Goal: Information Seeking & Learning: Learn about a topic

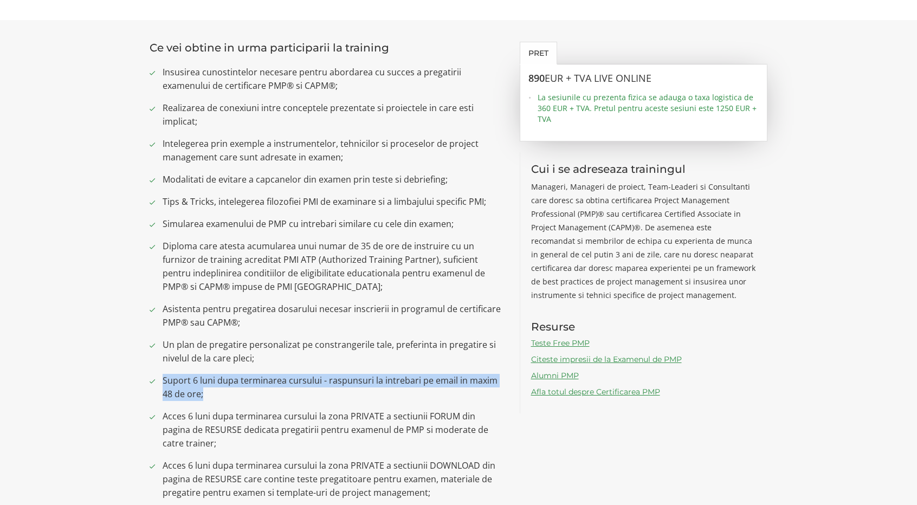
drag, startPoint x: 205, startPoint y: 394, endPoint x: 162, endPoint y: 379, distance: 45.9
click at [162, 379] on li "Suport 6 luni dupa terminarea cursului - raspunsuri la intrebari pe email in ma…" at bounding box center [327, 387] width 354 height 27
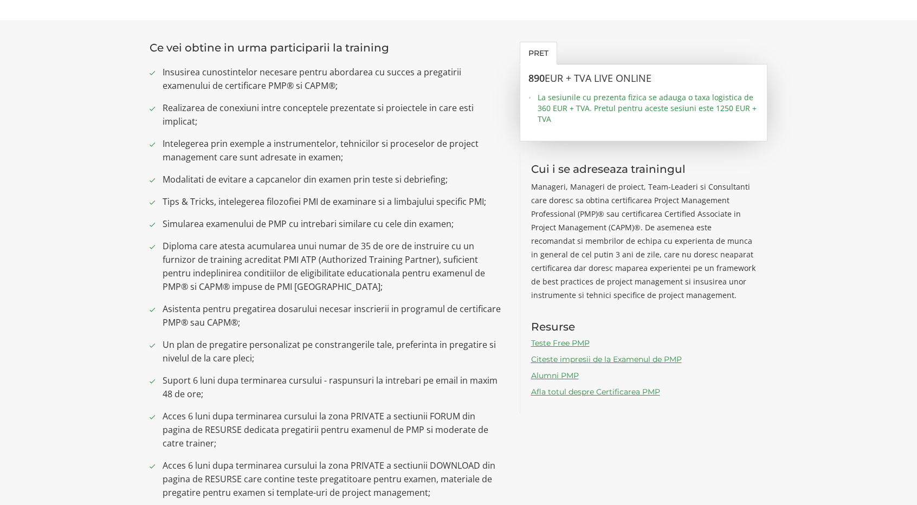
click at [115, 358] on section "Ce vei obtine in urma participarii la training Insusirea cunostintelor necesare…" at bounding box center [458, 275] width 917 height 510
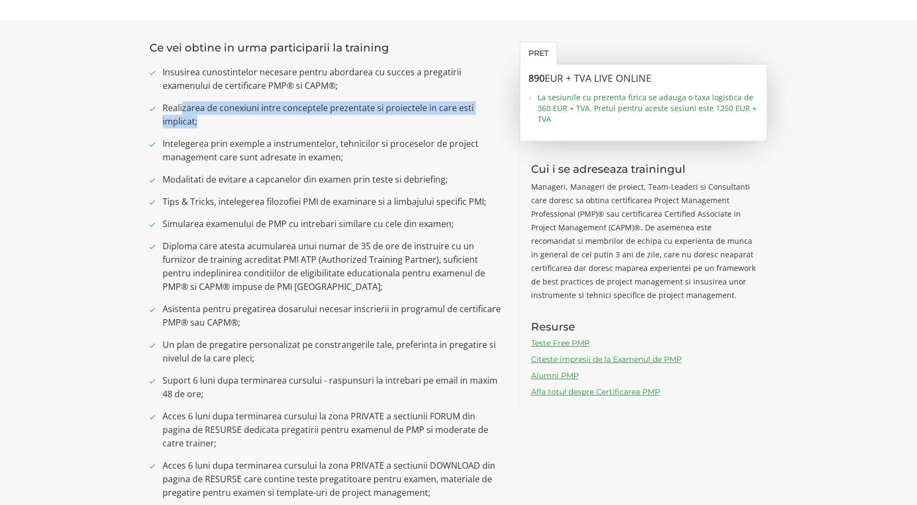
drag, startPoint x: 181, startPoint y: 105, endPoint x: 228, endPoint y: 120, distance: 48.9
click at [228, 120] on span "Realizarea de conexiuni intre conceptele prezentate si proiectele in care esti …" at bounding box center [333, 114] width 341 height 27
click at [260, 123] on span "Realizarea de conexiuni intre conceptele prezentate si proiectele in care esti …" at bounding box center [333, 114] width 341 height 27
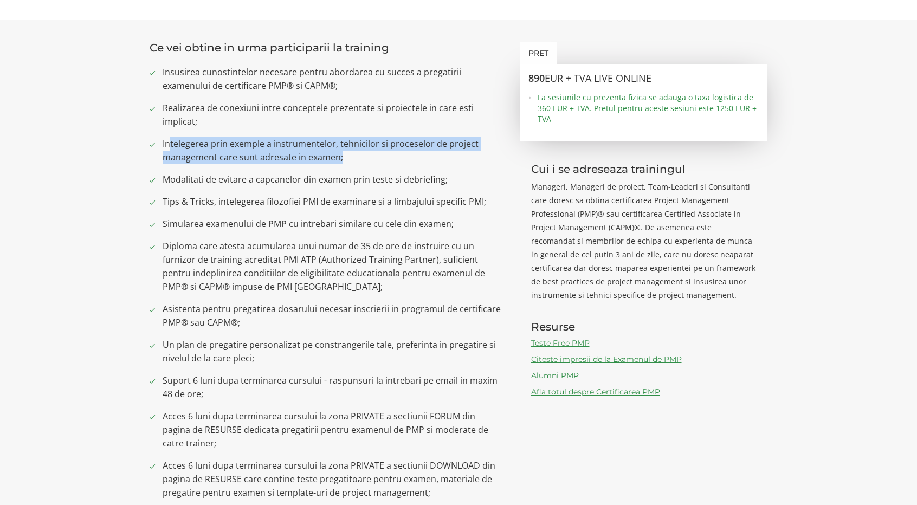
drag, startPoint x: 169, startPoint y: 136, endPoint x: 356, endPoint y: 163, distance: 189.0
click at [356, 163] on ul "Insusirea cunostintelor necesare pentru abordarea cu succes a pregatirii examen…" at bounding box center [327, 283] width 354 height 434
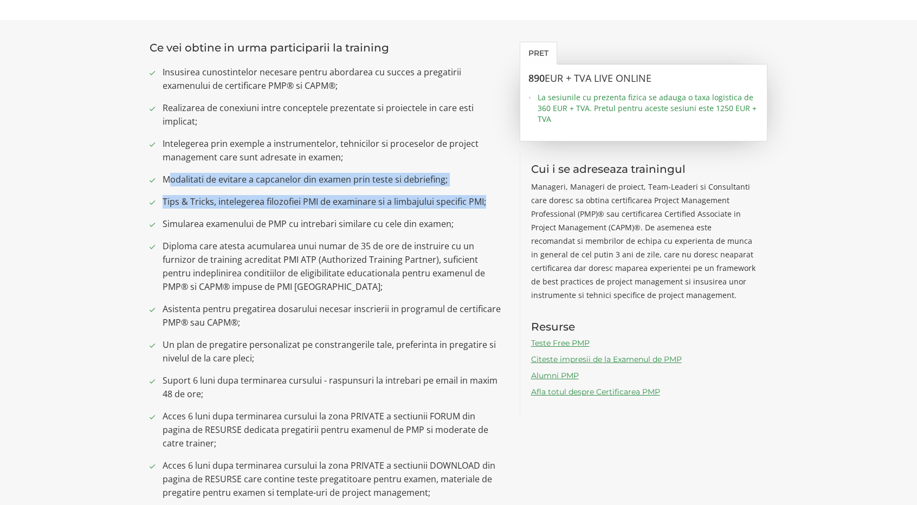
drag, startPoint x: 172, startPoint y: 181, endPoint x: 484, endPoint y: 208, distance: 312.9
click at [484, 208] on ul "Insusirea cunostintelor necesare pentru abordarea cu succes a pregatirii examen…" at bounding box center [327, 283] width 354 height 434
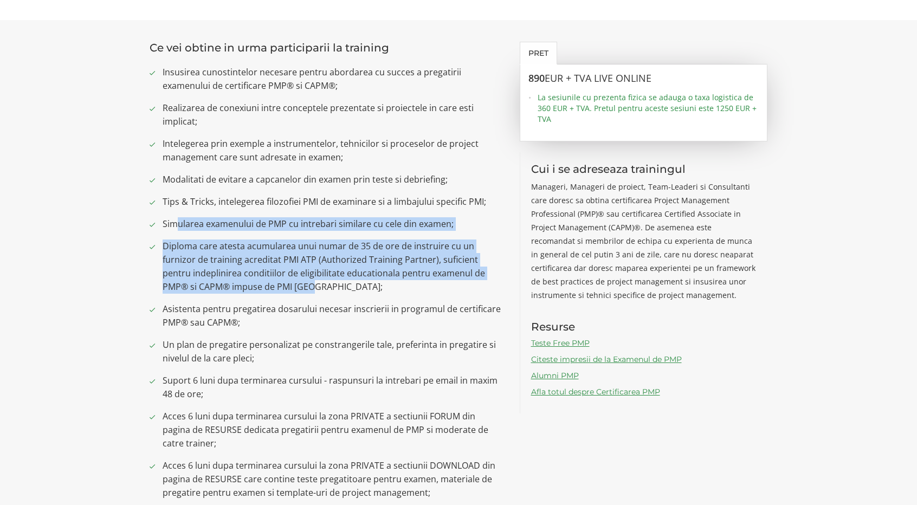
drag, startPoint x: 174, startPoint y: 224, endPoint x: 298, endPoint y: 289, distance: 140.1
click at [298, 289] on ul "Insusirea cunostintelor necesare pentru abordarea cu succes a pregatirii examen…" at bounding box center [327, 283] width 354 height 434
click at [281, 281] on span "Diploma care atesta acumularea unui numar de 35 de ore de instruire cu un furni…" at bounding box center [333, 267] width 341 height 54
click at [280, 280] on span "Diploma care atesta acumularea unui numar de 35 de ore de instruire cu un furni…" at bounding box center [333, 267] width 341 height 54
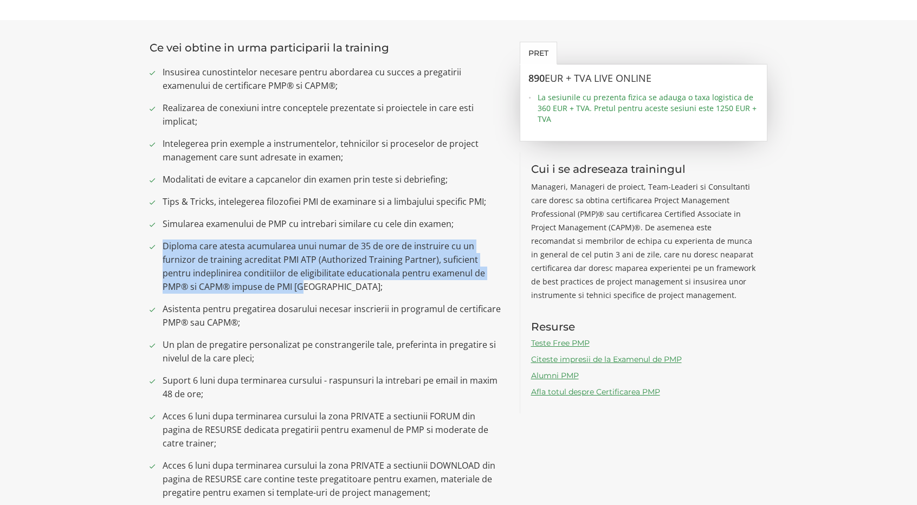
drag, startPoint x: 270, startPoint y: 289, endPoint x: 150, endPoint y: 251, distance: 126.9
click at [150, 251] on li "Diploma care atesta acumularea unui numar de 35 de ore de instruire cu un furni…" at bounding box center [327, 267] width 354 height 54
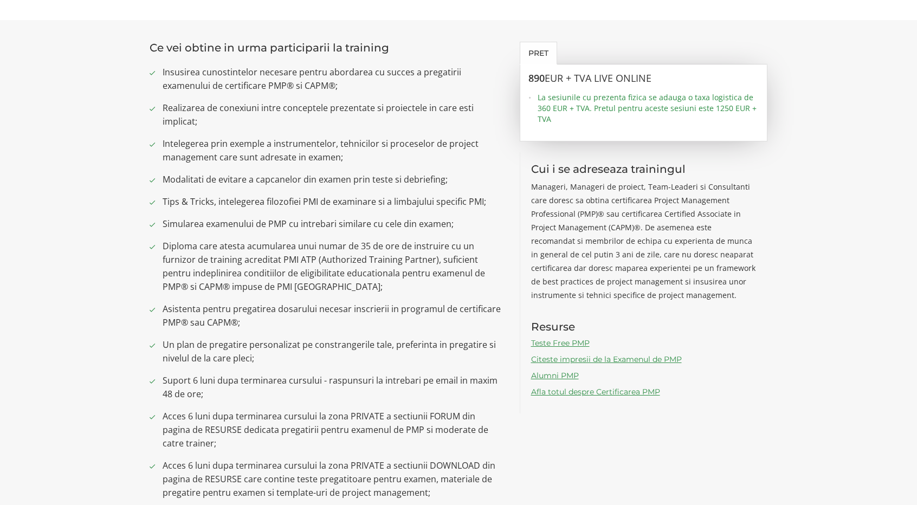
click at [343, 282] on span "Diploma care atesta acumularea unui numar de 35 de ore de instruire cu un furni…" at bounding box center [333, 267] width 341 height 54
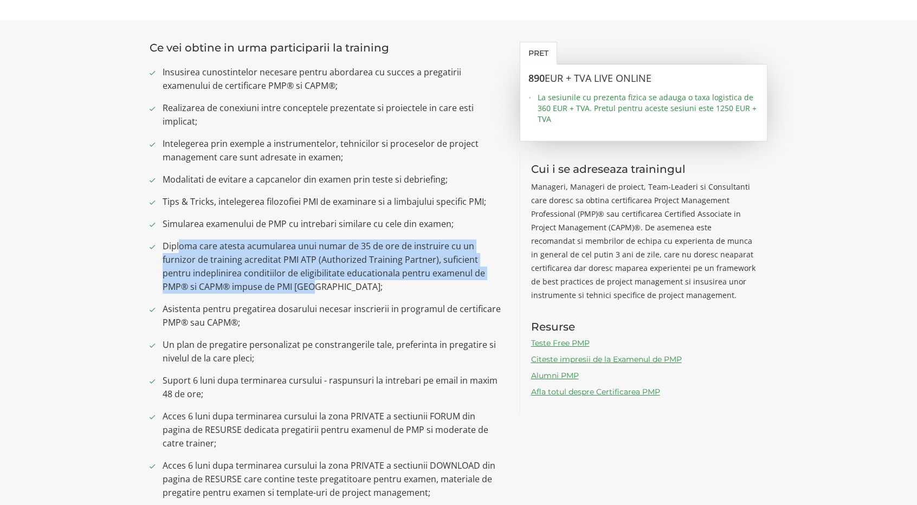
drag, startPoint x: 269, startPoint y: 281, endPoint x: 180, endPoint y: 248, distance: 95.0
click at [180, 248] on span "Diploma care atesta acumularea unui numar de 35 de ore de instruire cu un furni…" at bounding box center [333, 267] width 341 height 54
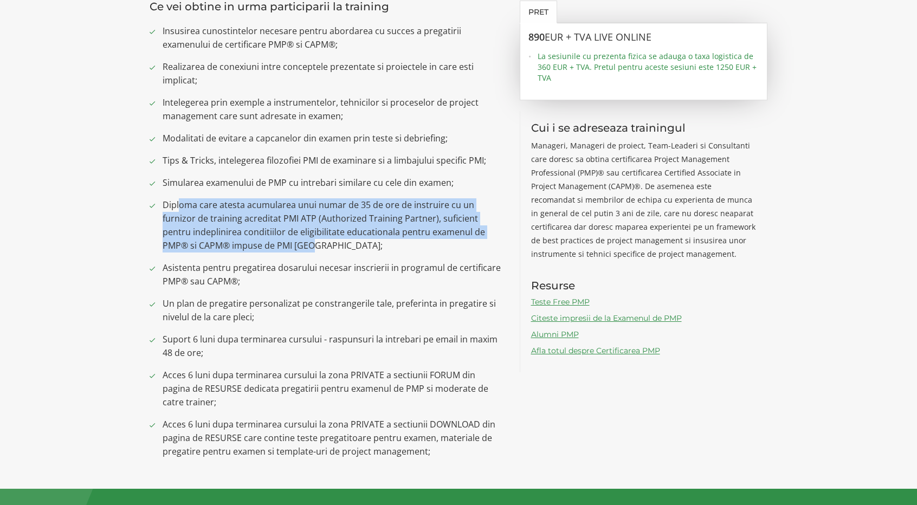
scroll to position [813, 0]
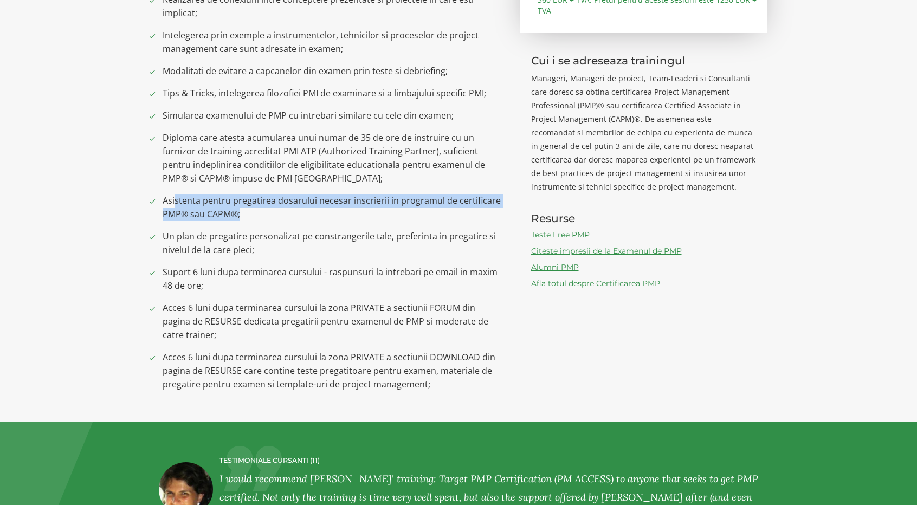
drag, startPoint x: 176, startPoint y: 199, endPoint x: 249, endPoint y: 216, distance: 75.6
click at [249, 216] on span "Asistenta pentru pregatirea dosarului necesar inscrierii in programul de certif…" at bounding box center [333, 207] width 341 height 27
click at [257, 216] on span "Asistenta pentru pregatirea dosarului necesar inscrierii in programul de certif…" at bounding box center [333, 207] width 341 height 27
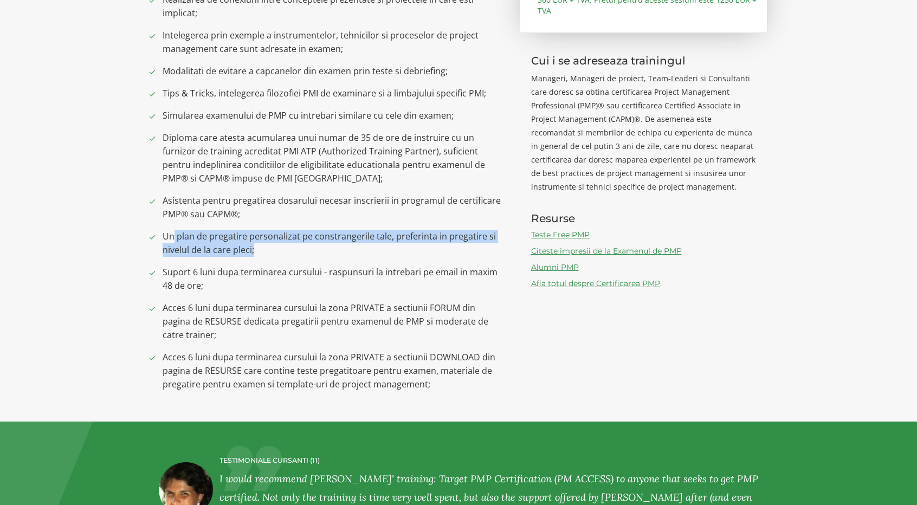
drag, startPoint x: 173, startPoint y: 234, endPoint x: 254, endPoint y: 248, distance: 81.5
click at [254, 248] on span "Un plan de pregatire personalizat pe constrangerile tale, preferinta in pregati…" at bounding box center [333, 243] width 341 height 27
click at [315, 249] on span "Un plan de pregatire personalizat pe constrangerile tale, preferinta in pregati…" at bounding box center [333, 243] width 341 height 27
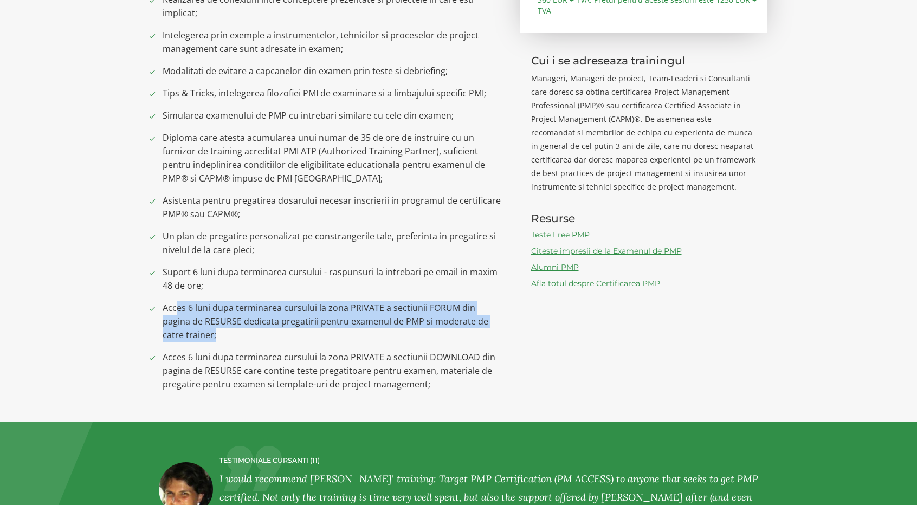
drag, startPoint x: 177, startPoint y: 306, endPoint x: 230, endPoint y: 336, distance: 60.9
click at [230, 336] on span "Acces 6 luni dupa terminarea cursului la zona PRIVATE a sectiunii FORUM din pag…" at bounding box center [333, 321] width 341 height 41
click at [300, 334] on span "Acces 6 luni dupa terminarea cursului la zona PRIVATE a sectiunii FORUM din pag…" at bounding box center [333, 321] width 341 height 41
drag, startPoint x: 191, startPoint y: 325, endPoint x: 160, endPoint y: 307, distance: 35.5
click at [160, 307] on li "Acces 6 luni dupa terminarea cursului la zona PRIVATE a sectiunii FORUM din pag…" at bounding box center [327, 321] width 354 height 41
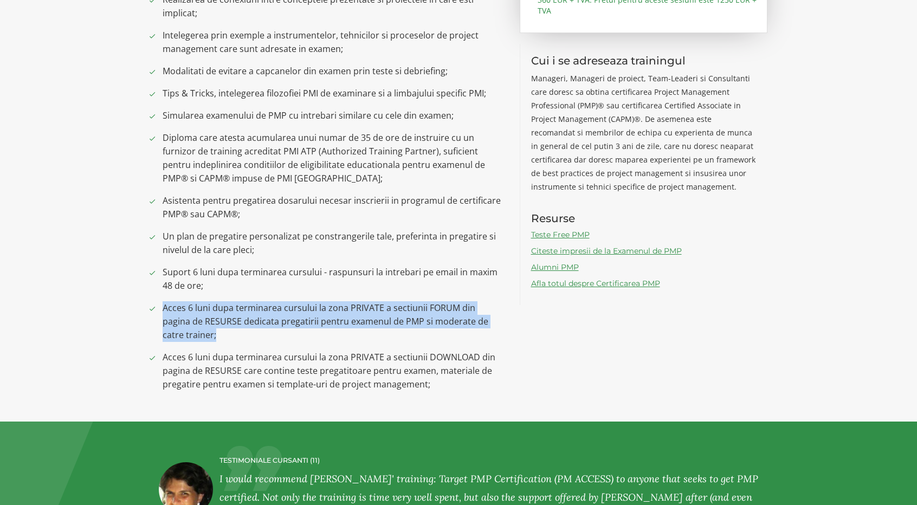
click at [294, 332] on span "Acces 6 luni dupa terminarea cursului la zona PRIVATE a sectiunii FORUM din pag…" at bounding box center [333, 321] width 341 height 41
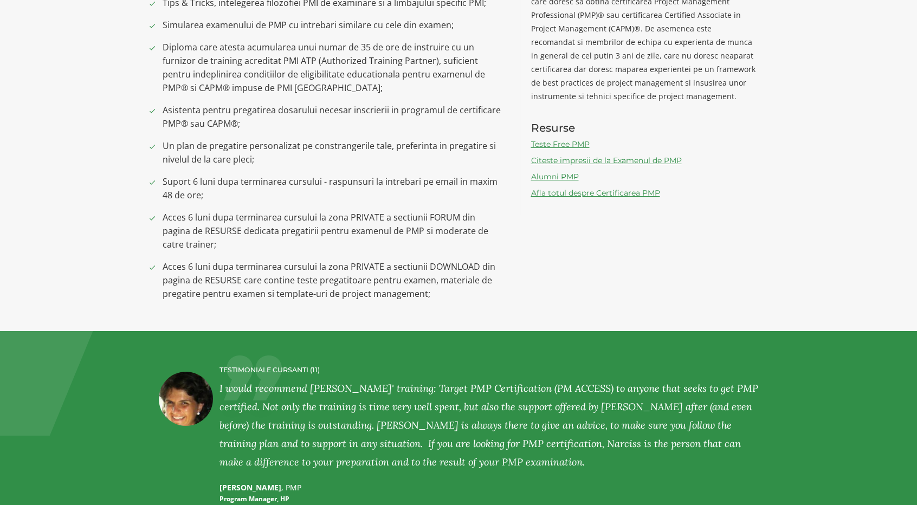
scroll to position [921, 0]
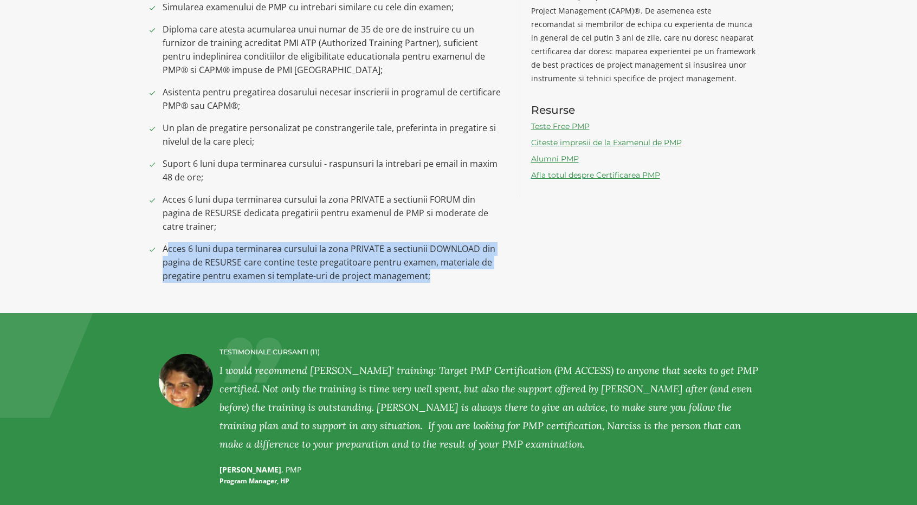
drag, startPoint x: 166, startPoint y: 246, endPoint x: 452, endPoint y: 276, distance: 287.3
click at [452, 276] on span "Acces 6 luni dupa terminarea cursului la zona PRIVATE a sectiunii DOWNLOAD din …" at bounding box center [333, 262] width 341 height 41
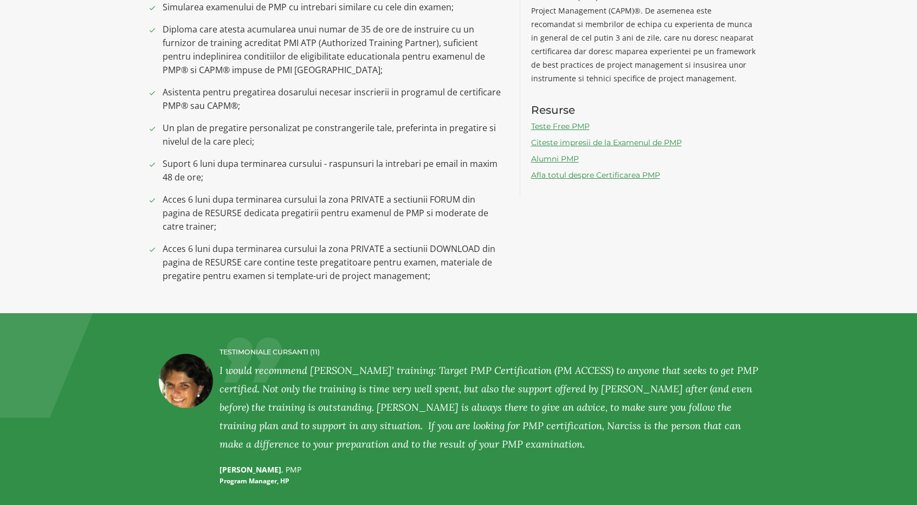
click at [591, 270] on div "Ce vei obtine in urma participarii la training Insusirea cunostintelor necesare…" at bounding box center [458, 58] width 634 height 467
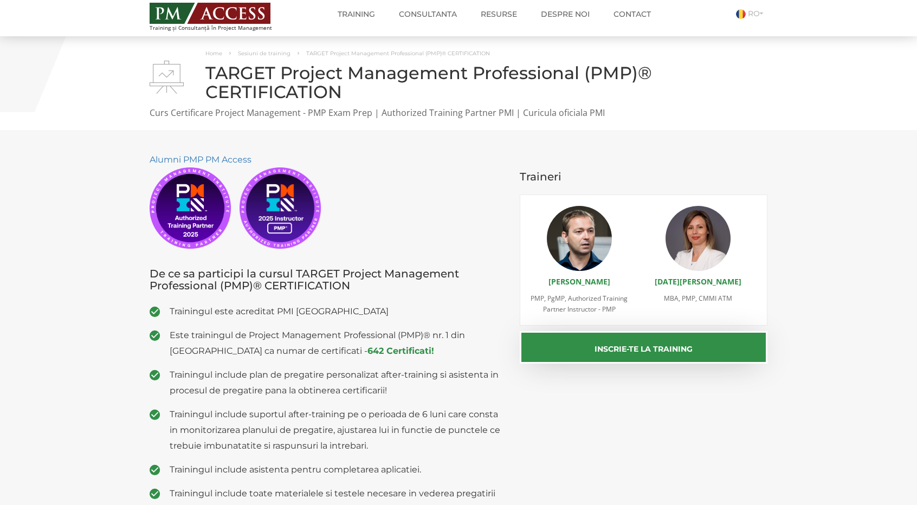
scroll to position [0, 0]
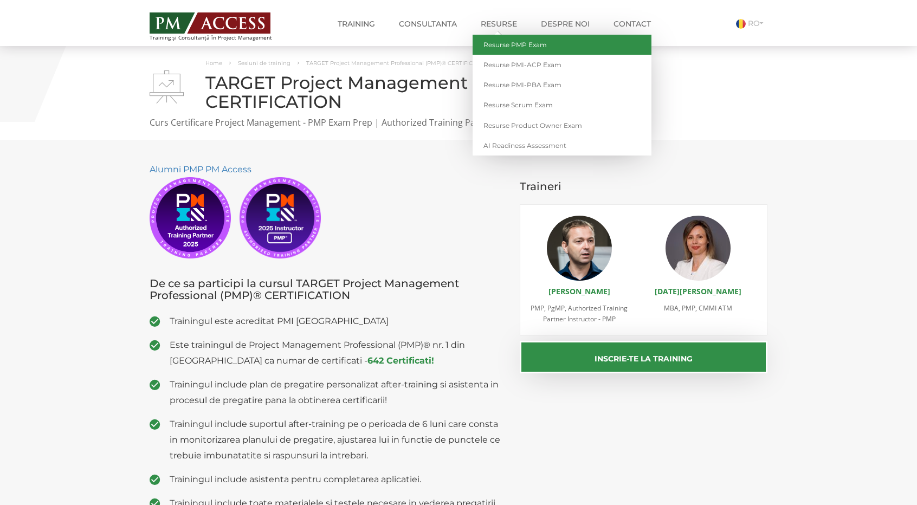
click at [516, 44] on link "Resurse PMP Exam" at bounding box center [562, 45] width 179 height 20
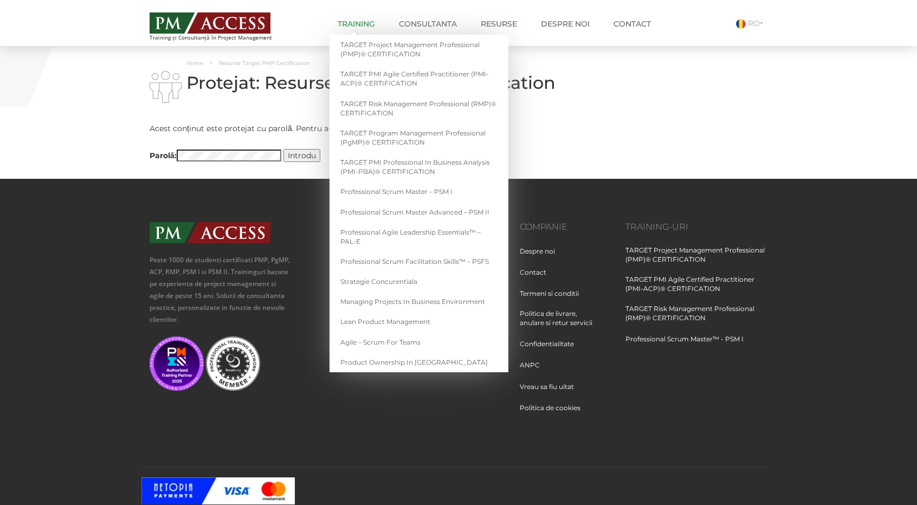
click at [353, 22] on link "Training" at bounding box center [357, 24] width 54 height 22
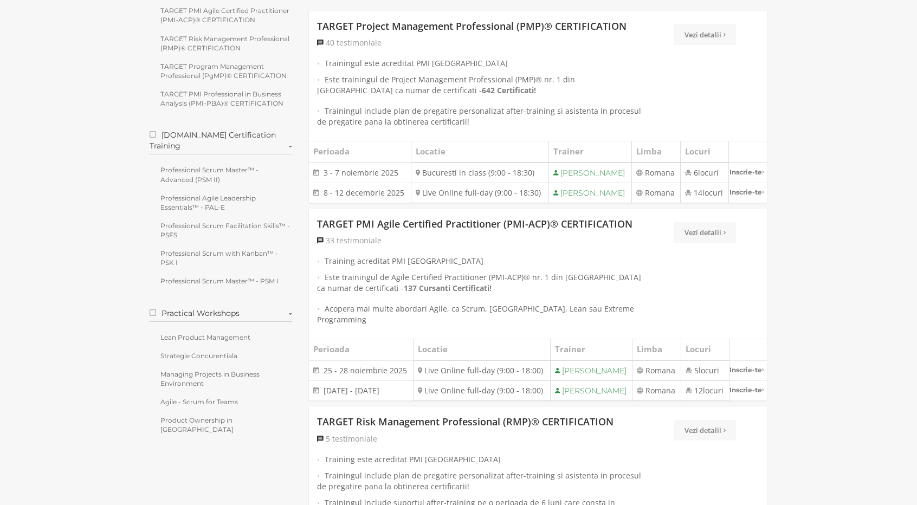
scroll to position [217, 0]
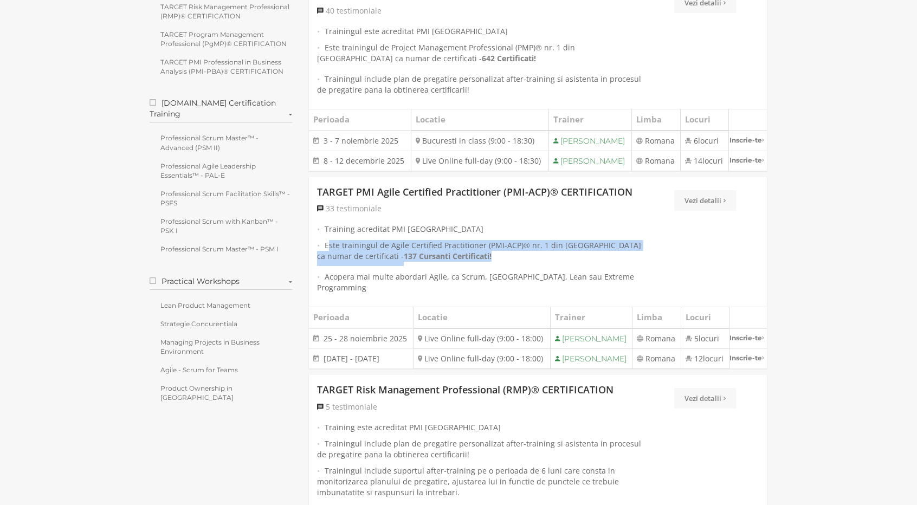
drag, startPoint x: 440, startPoint y: 274, endPoint x: 326, endPoint y: 264, distance: 113.7
click at [326, 264] on li "Este trainingul de Agile Certified Practitioner (PMI-ACP)® nr. 1 din Romania ca…" at bounding box center [480, 253] width 327 height 26
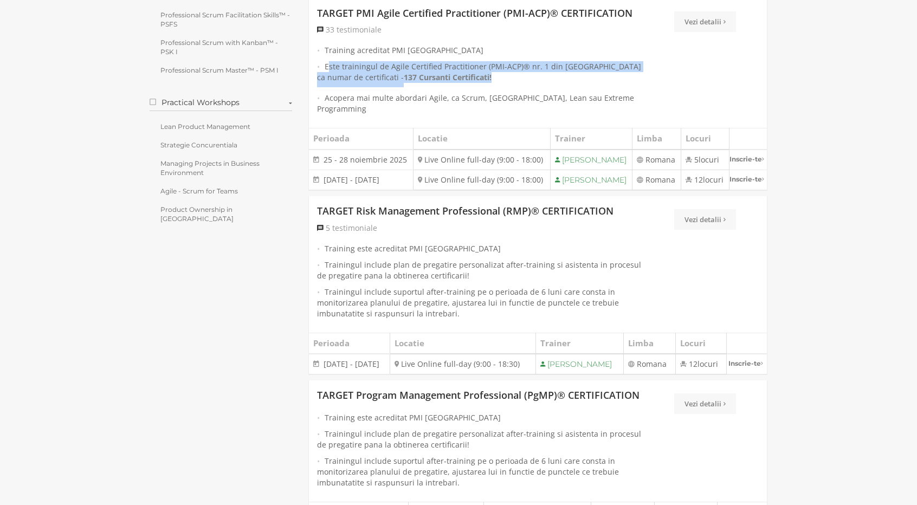
scroll to position [488, 0]
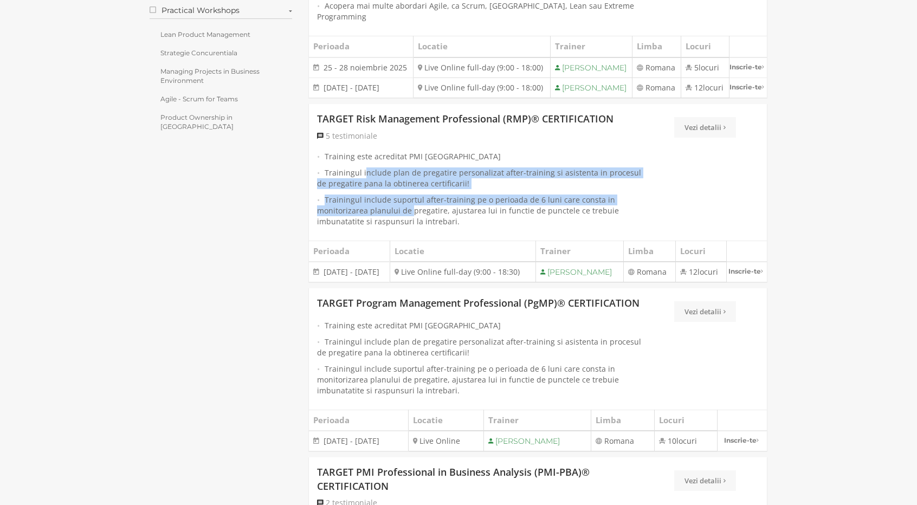
drag, startPoint x: 364, startPoint y: 172, endPoint x: 409, endPoint y: 217, distance: 63.6
click at [409, 217] on ul "Training este acreditat PMI USA Trainingul include plan de pregatire personaliz…" at bounding box center [480, 189] width 327 height 76
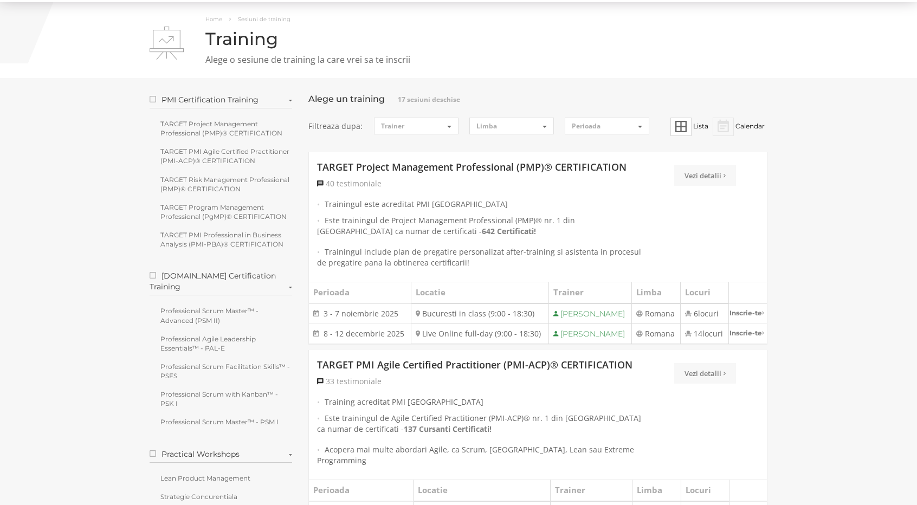
scroll to position [0, 0]
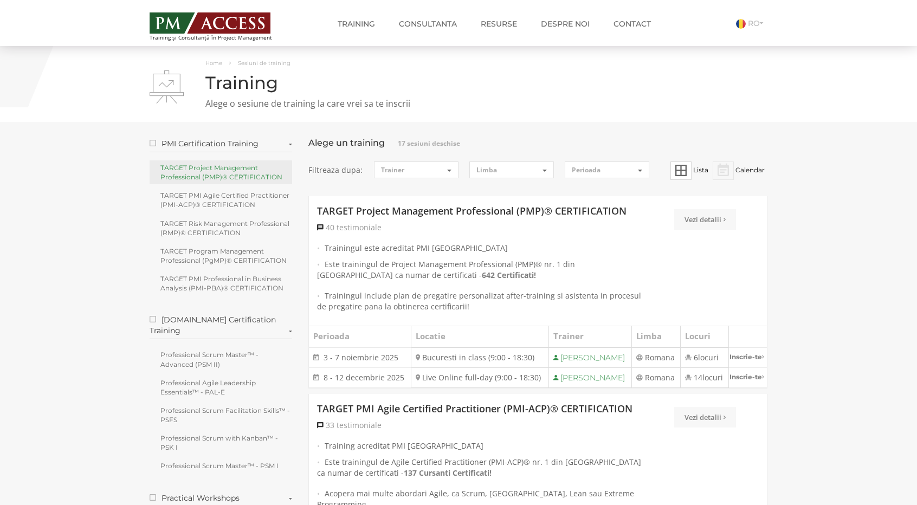
click at [237, 171] on link "TARGET Project Management Professional (PMP)® CERTIFICATION" at bounding box center [221, 172] width 143 height 24
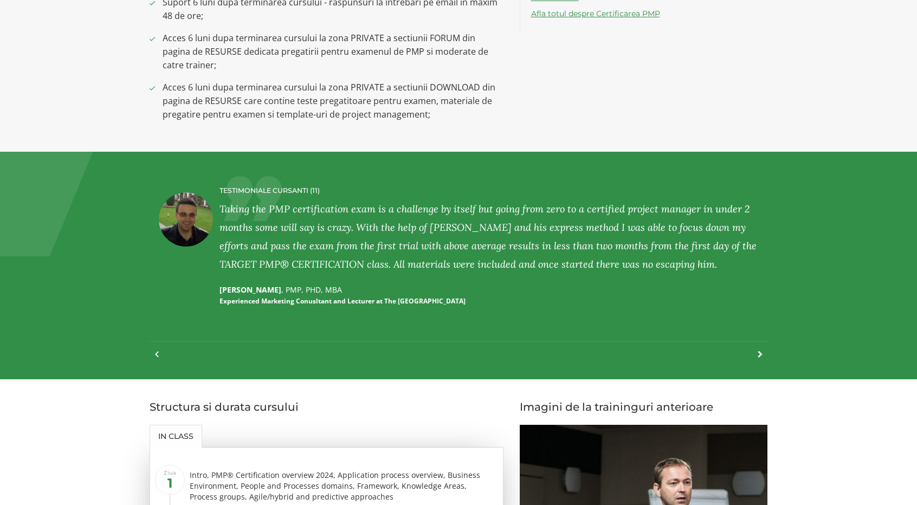
scroll to position [1084, 0]
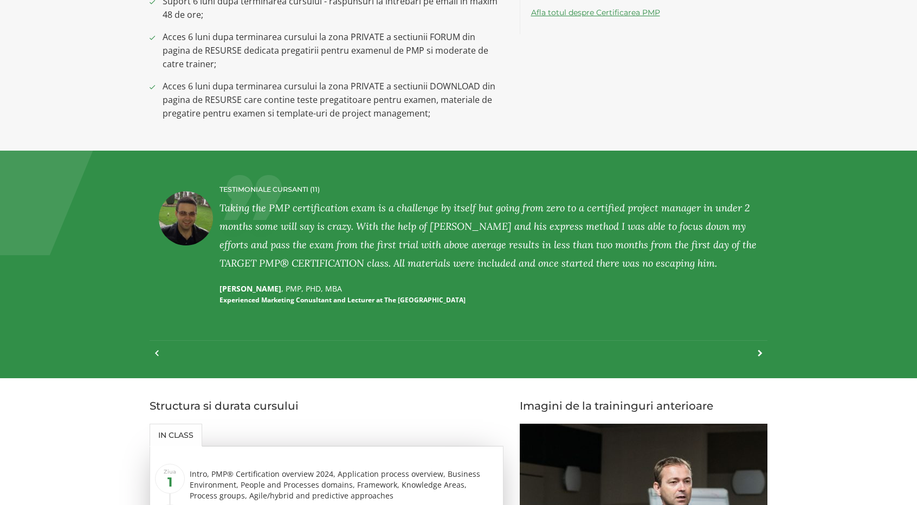
drag, startPoint x: 298, startPoint y: 203, endPoint x: 555, endPoint y: 247, distance: 260.1
click at [555, 247] on div "Taking the PMP certification exam is a challenge by itself but going from zero …" at bounding box center [492, 236] width 545 height 74
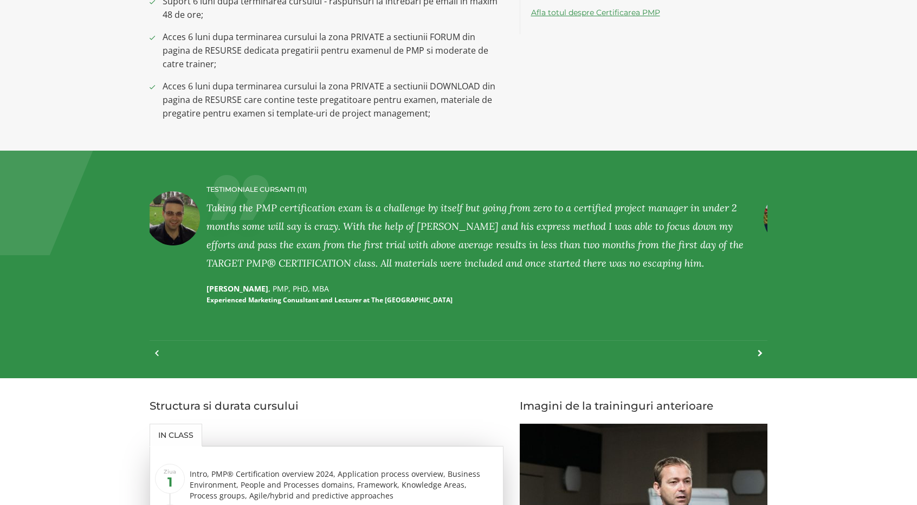
drag, startPoint x: 634, startPoint y: 268, endPoint x: 563, endPoint y: 244, distance: 75.3
click at [570, 249] on div "Taking the PMP certification exam is a challenge by itself but going from zero …" at bounding box center [479, 236] width 545 height 74
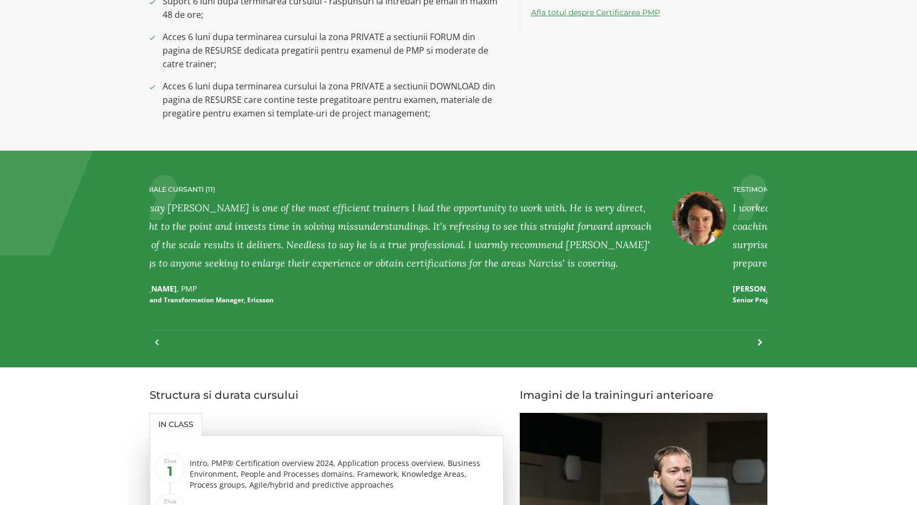
drag, startPoint x: 613, startPoint y: 235, endPoint x: 403, endPoint y: 234, distance: 209.2
click at [419, 234] on div "I would say [PERSON_NAME] is one of the most efficient trainers I had the oppor…" at bounding box center [387, 236] width 545 height 74
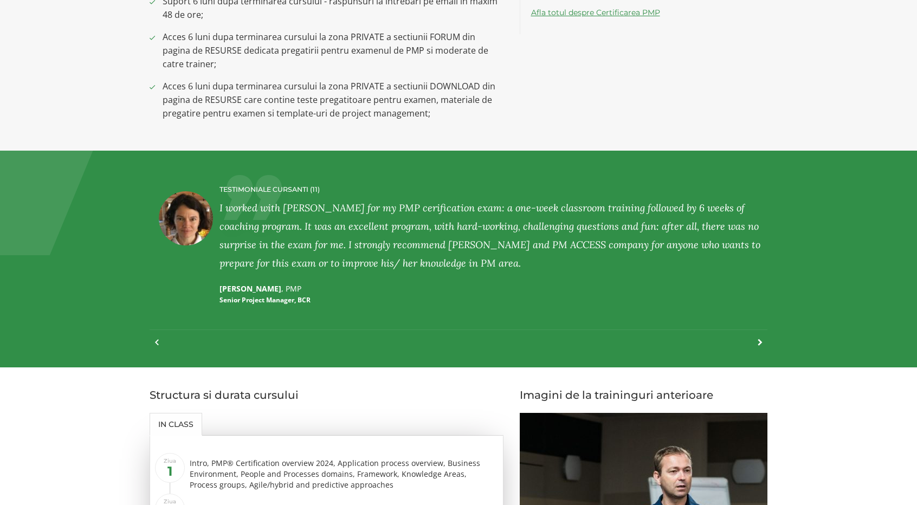
drag, startPoint x: 598, startPoint y: 236, endPoint x: 482, endPoint y: 235, distance: 116.0
click at [482, 235] on div "I worked with [PERSON_NAME] for my PMP cerification exam: a one-week classroom …" at bounding box center [492, 236] width 545 height 74
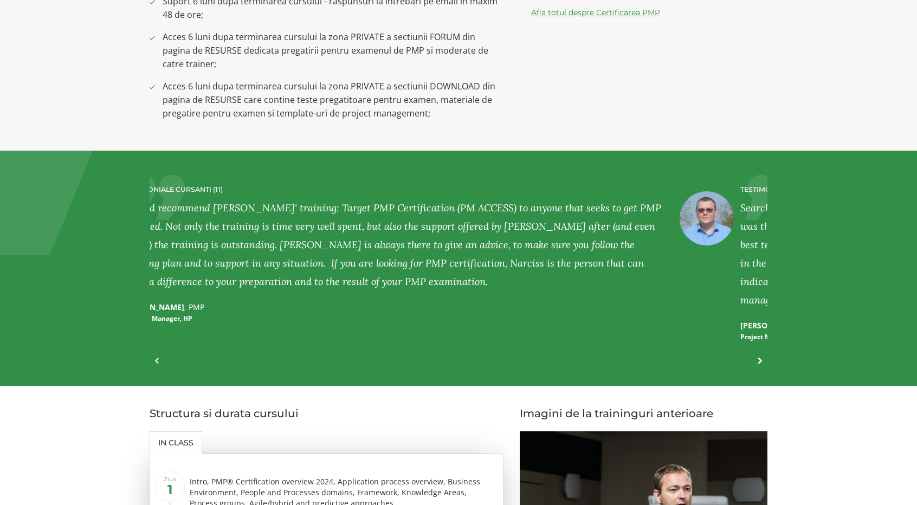
drag, startPoint x: 576, startPoint y: 235, endPoint x: 390, endPoint y: 238, distance: 185.9
click at [391, 238] on div "I would recommend [PERSON_NAME]' training: Target PMP Certification (PM ACCESS)…" at bounding box center [395, 245] width 545 height 92
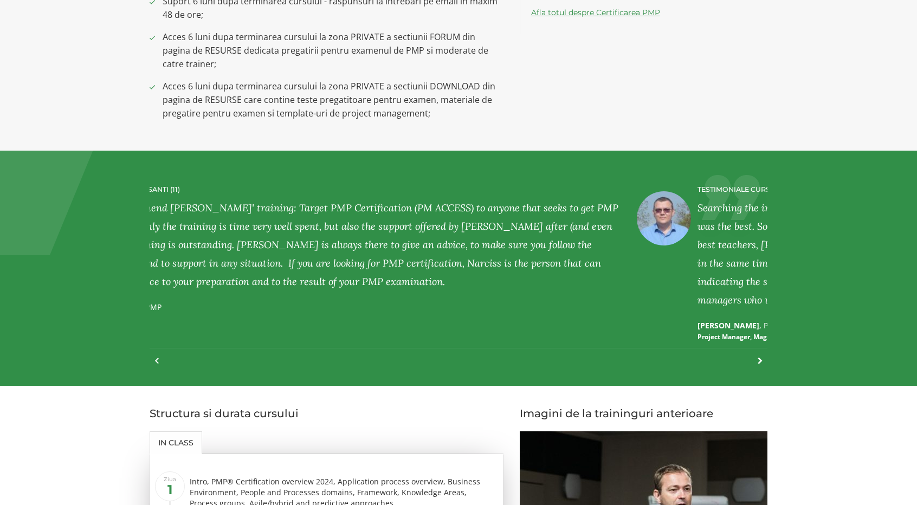
drag, startPoint x: 621, startPoint y: 231, endPoint x: 423, endPoint y: 233, distance: 198.4
click at [430, 233] on div "I would recommend [PERSON_NAME]' training: Target PMP Certification (PM ACCESS)…" at bounding box center [352, 245] width 545 height 92
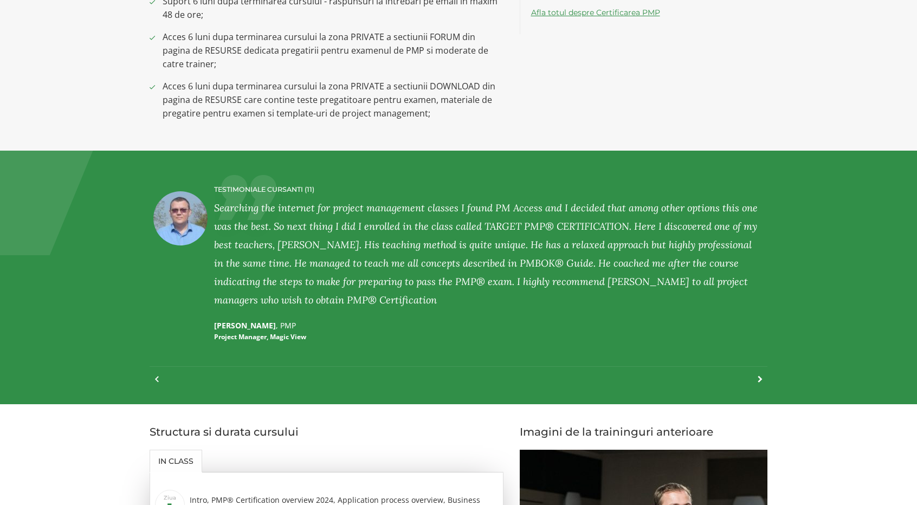
click at [573, 231] on div "Searching the internet for project management classes I found PM Access and I d…" at bounding box center [486, 254] width 545 height 111
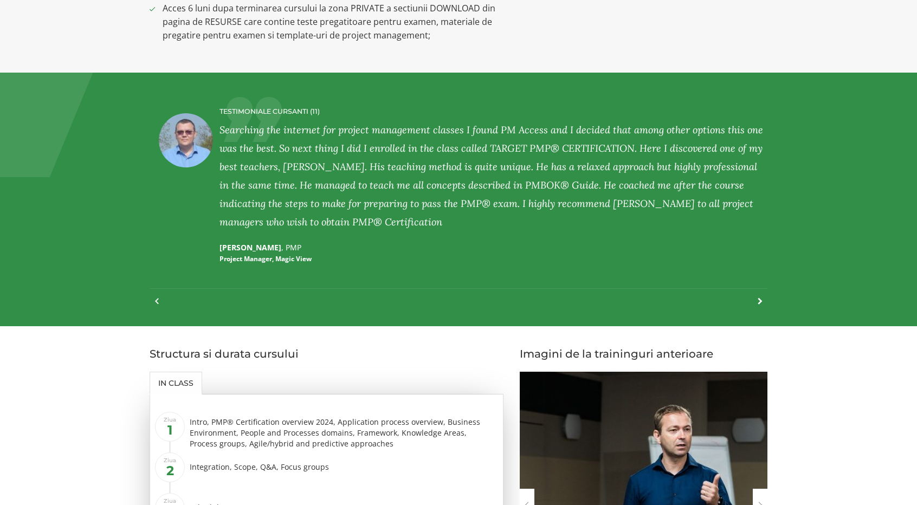
scroll to position [1355, 0]
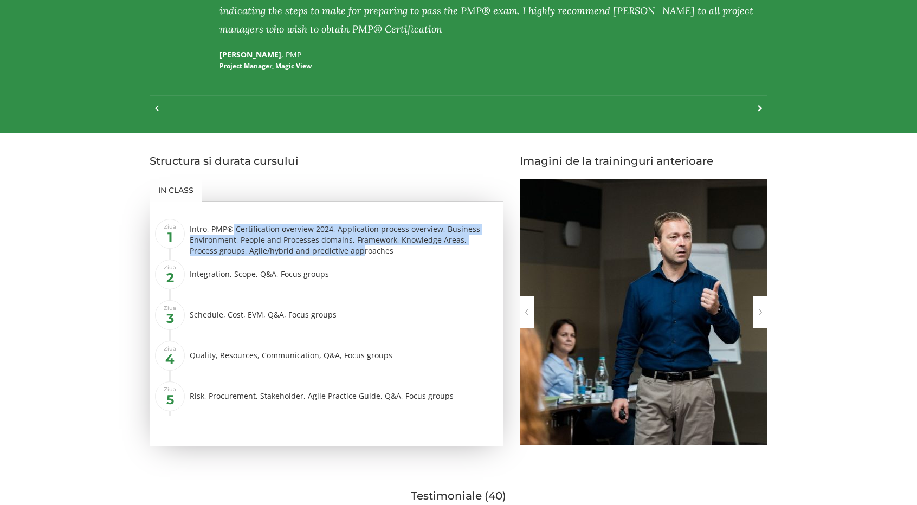
drag, startPoint x: 230, startPoint y: 228, endPoint x: 328, endPoint y: 253, distance: 101.2
click at [328, 253] on div "Intro, PMP® Certification overview 2024, Application process overview, Business…" at bounding box center [342, 240] width 305 height 33
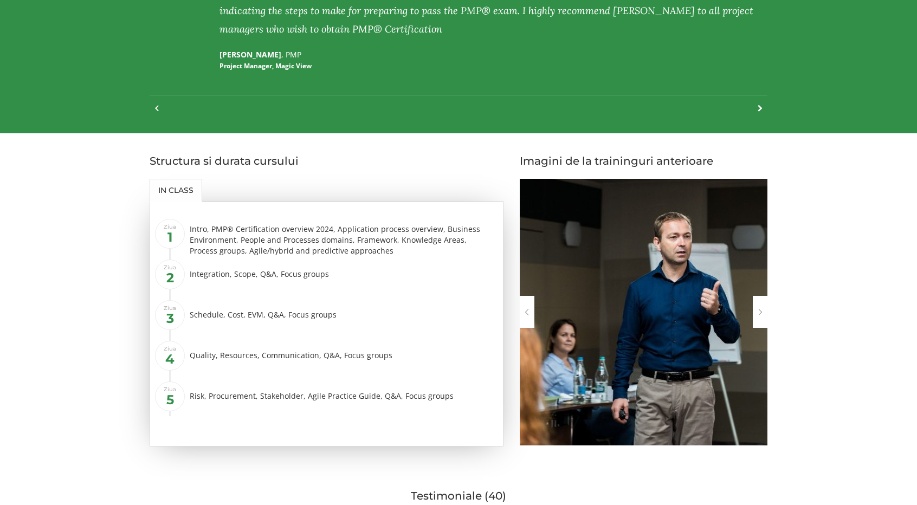
click at [375, 251] on div "Intro, PMP® Certification overview 2024, Application process overview, Business…" at bounding box center [342, 240] width 305 height 33
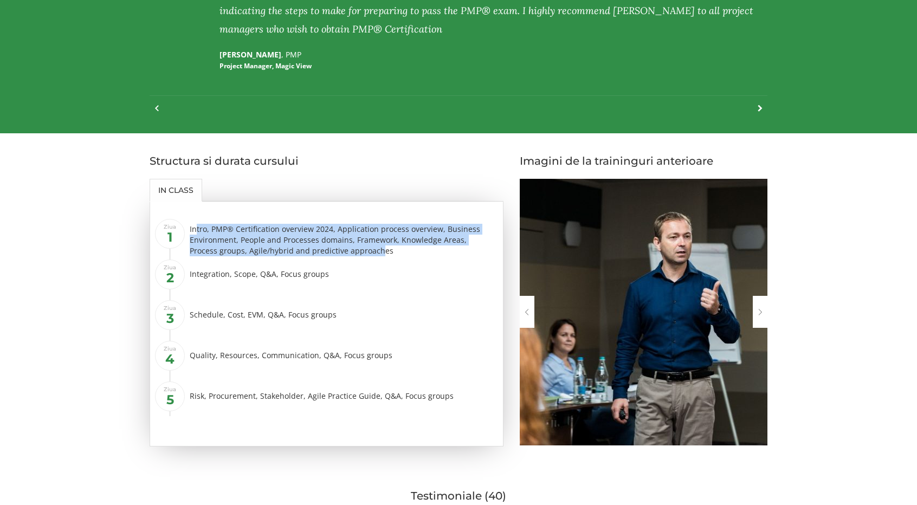
drag, startPoint x: 349, startPoint y: 252, endPoint x: 196, endPoint y: 228, distance: 154.6
click at [196, 228] on div "Intro, PMP® Certification overview 2024, Application process overview, Business…" at bounding box center [342, 240] width 305 height 33
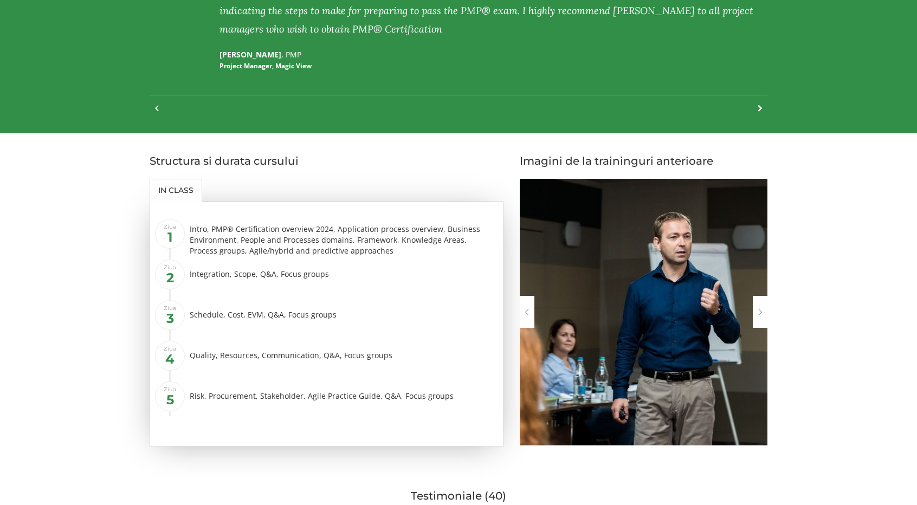
click at [359, 252] on div "Intro, PMP® Certification overview 2024, Application process overview, Business…" at bounding box center [342, 240] width 305 height 33
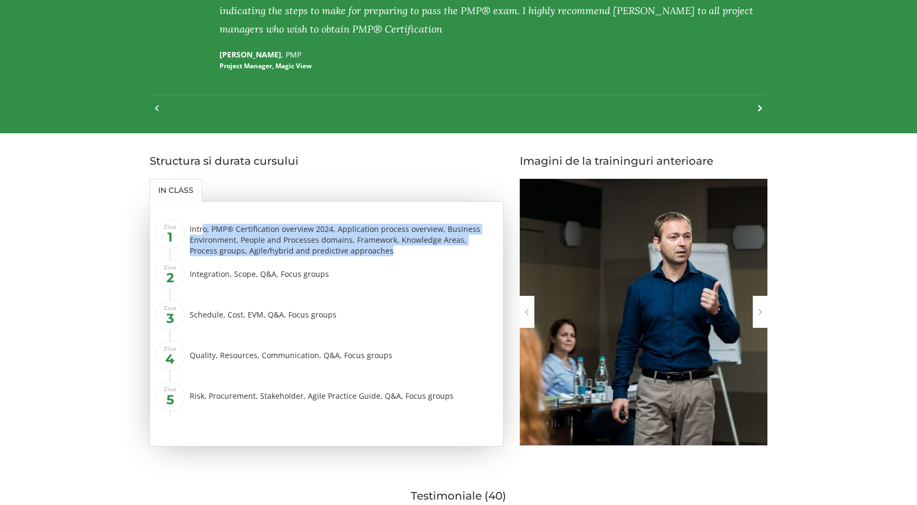
drag, startPoint x: 368, startPoint y: 252, endPoint x: 201, endPoint y: 227, distance: 168.9
click at [201, 227] on div "Intro, PMP® Certification overview 2024, Application process overview, Business…" at bounding box center [342, 240] width 305 height 33
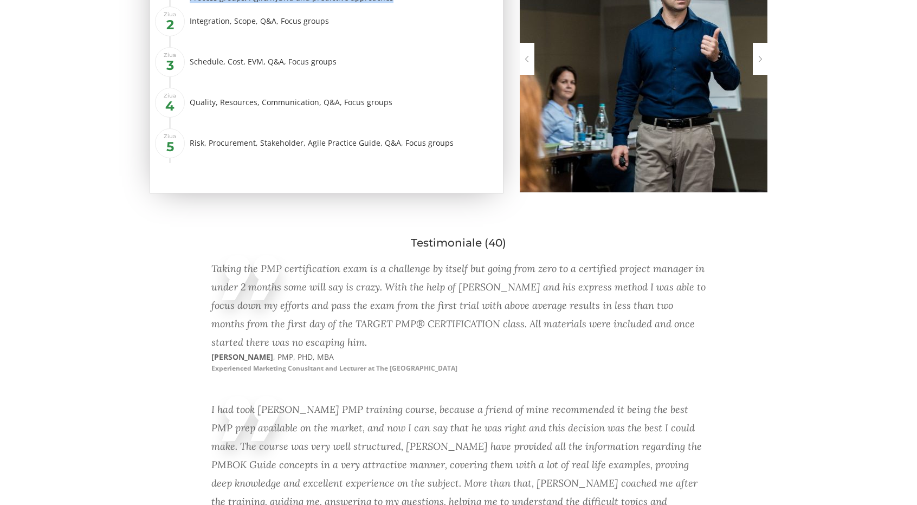
scroll to position [1626, 0]
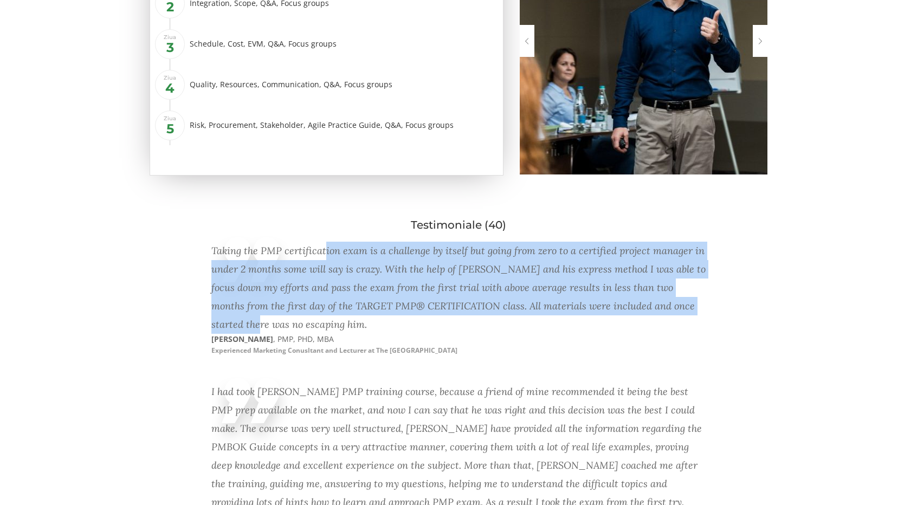
drag, startPoint x: 324, startPoint y: 250, endPoint x: 704, endPoint y: 296, distance: 382.2
click at [704, 296] on div "Taking the PMP certification exam is a challenge by itself but going from zero …" at bounding box center [458, 288] width 494 height 92
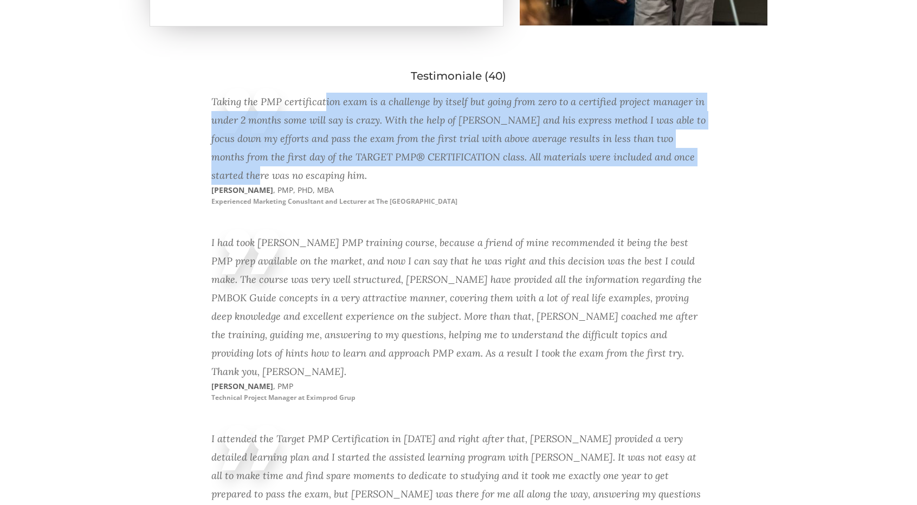
scroll to position [1789, 0]
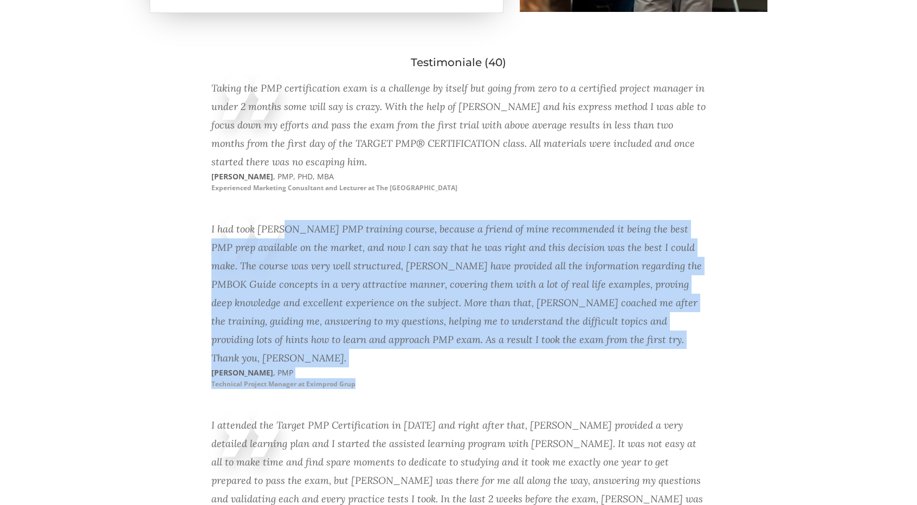
drag, startPoint x: 282, startPoint y: 229, endPoint x: 443, endPoint y: 379, distance: 219.8
click at [443, 379] on div "I had took Narciss Popescu's PMP training course, because a friend of mine reco…" at bounding box center [458, 313] width 494 height 196
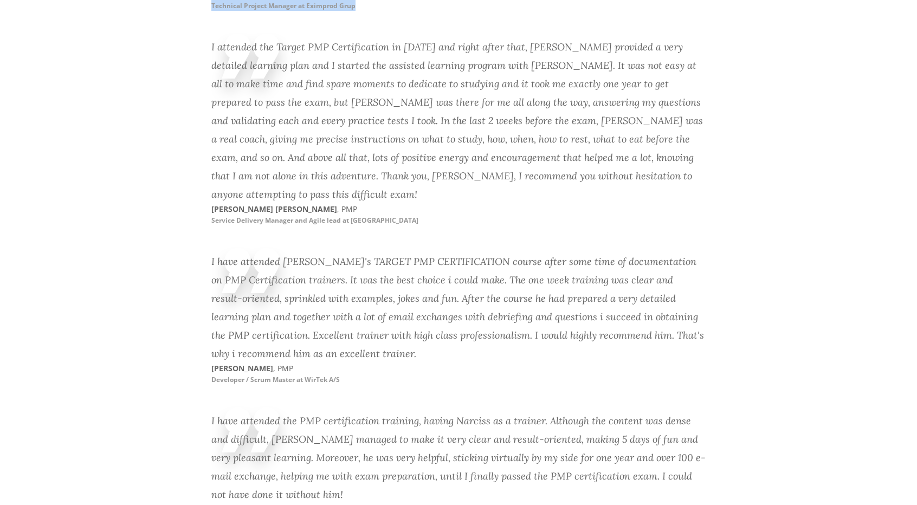
scroll to position [2114, 0]
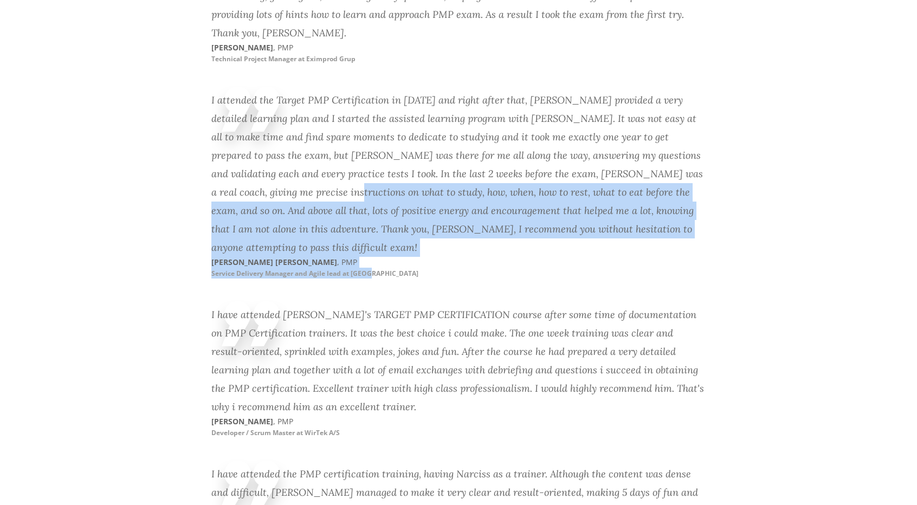
drag, startPoint x: 372, startPoint y: 247, endPoint x: 234, endPoint y: 184, distance: 151.4
click at [234, 184] on div "I attended the Target PMP Certification in December 2016 and right after that, …" at bounding box center [458, 193] width 494 height 215
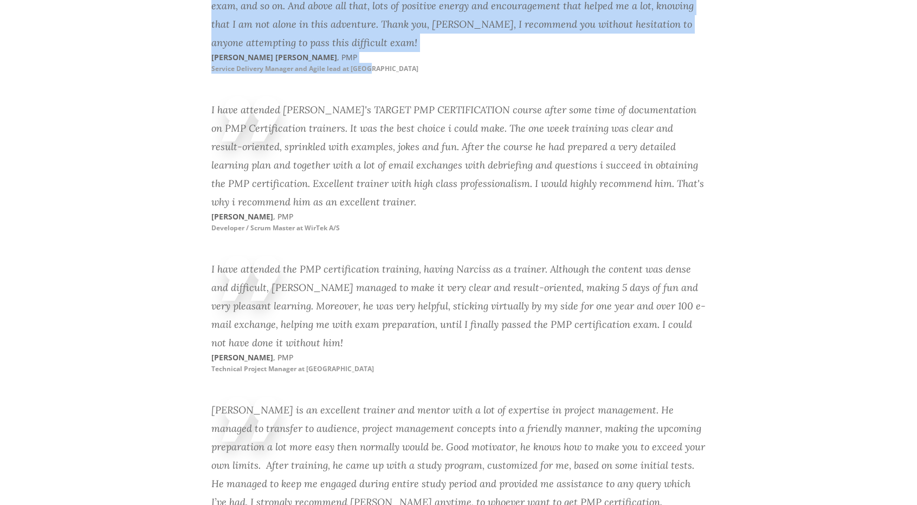
scroll to position [2331, 0]
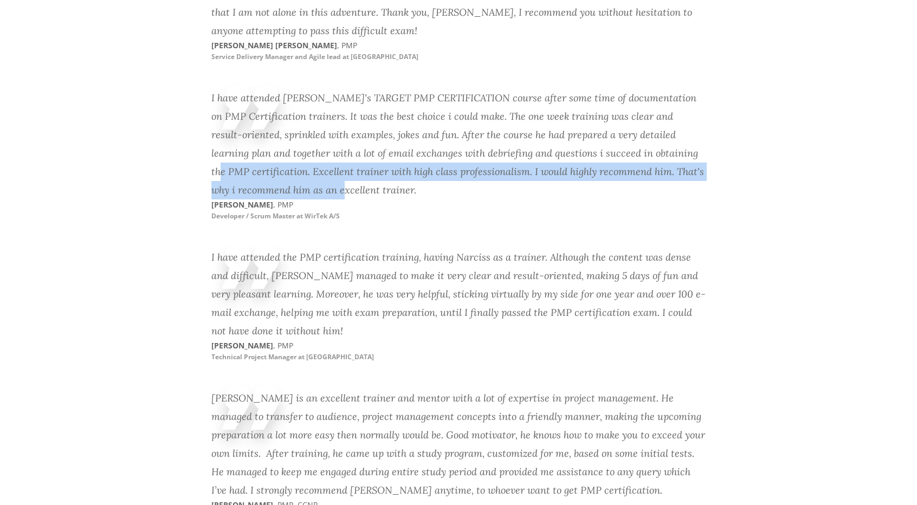
drag, startPoint x: 209, startPoint y: 151, endPoint x: 350, endPoint y: 196, distance: 147.3
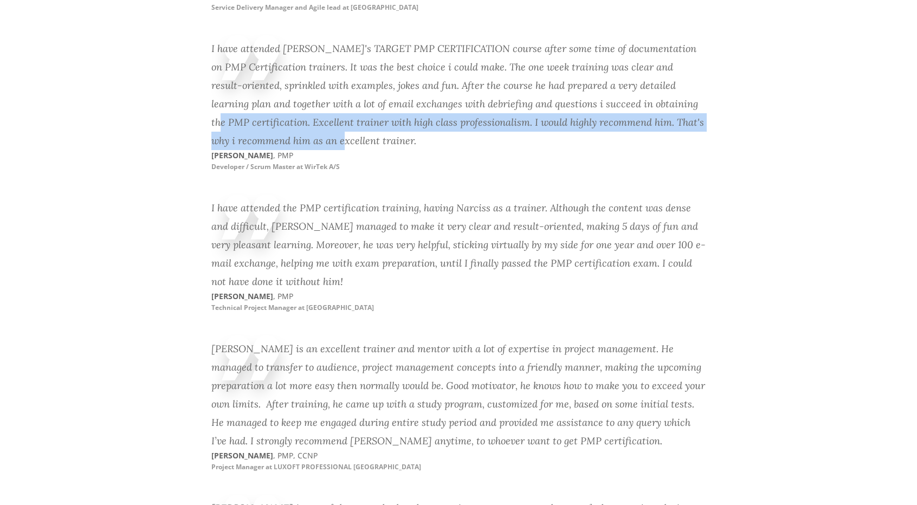
scroll to position [2439, 0]
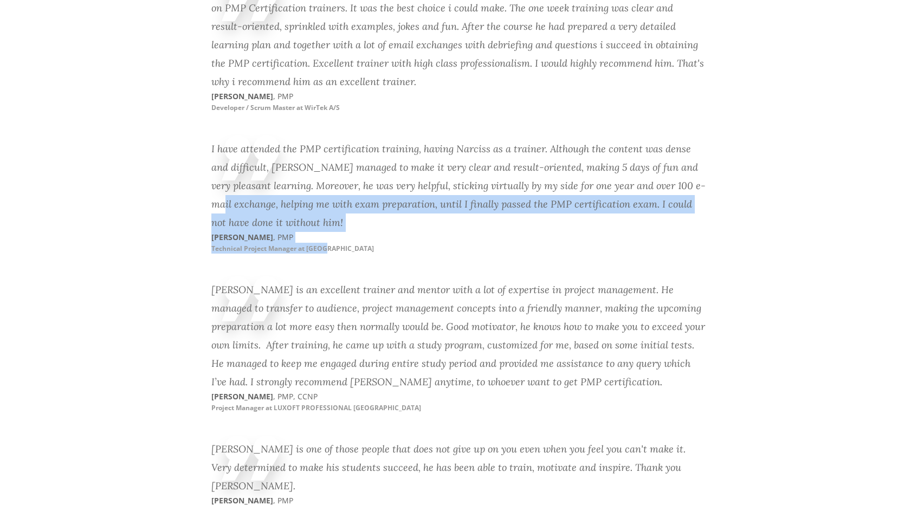
drag, startPoint x: 280, startPoint y: 205, endPoint x: 339, endPoint y: 224, distance: 62.1
click at [339, 224] on div "I have attended the PMP certification training, having Narciss as a trainer. Al…" at bounding box center [458, 204] width 494 height 141
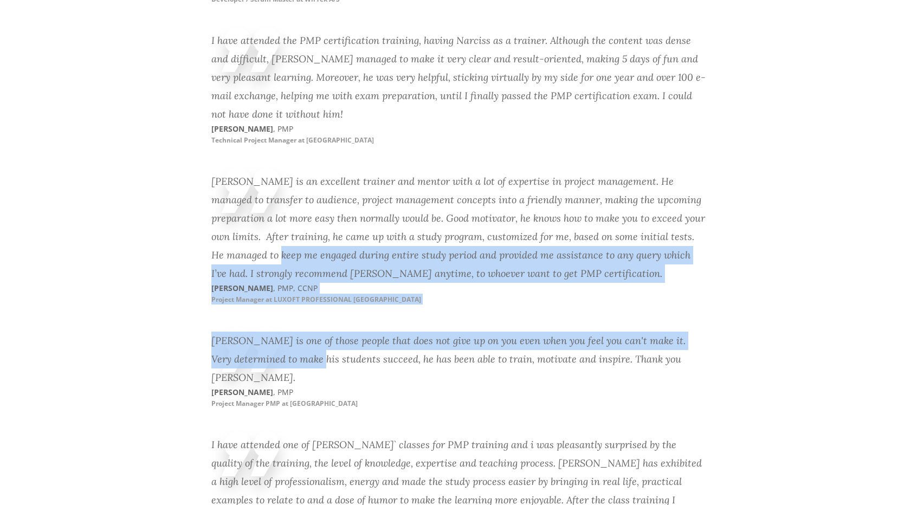
drag, startPoint x: 266, startPoint y: 293, endPoint x: 326, endPoint y: 366, distance: 94.7
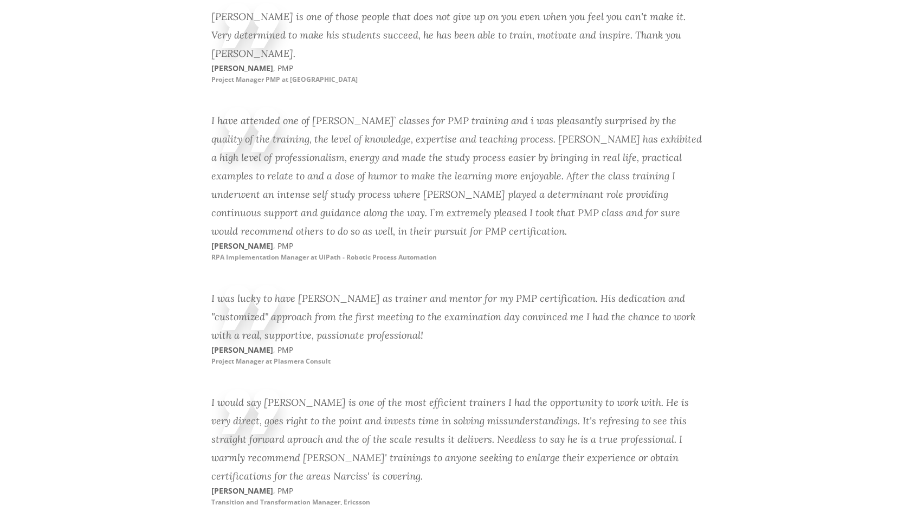
scroll to position [2818, 0]
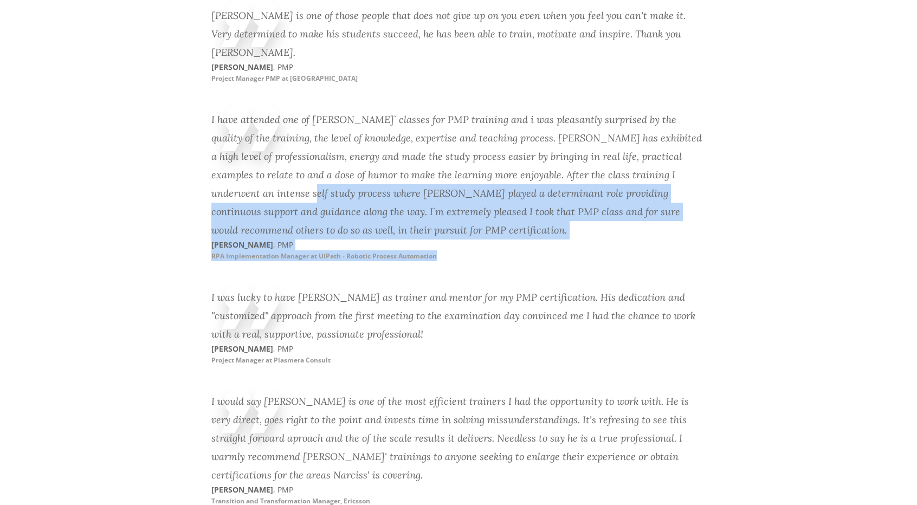
drag, startPoint x: 246, startPoint y: 149, endPoint x: 444, endPoint y: 208, distance: 207.2
click at [444, 208] on div "I have attended one of Narciss` classes for PMP training and i was pleasantly s…" at bounding box center [458, 194] width 494 height 178
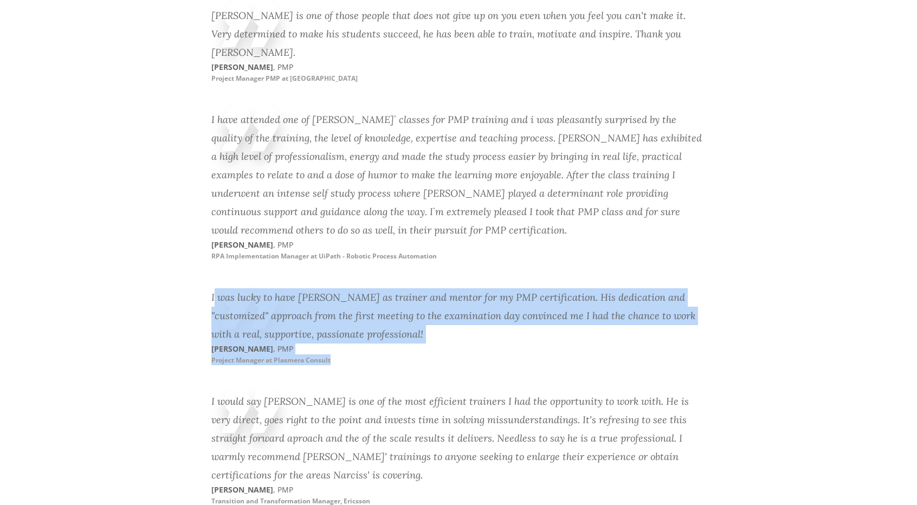
drag, startPoint x: 216, startPoint y: 259, endPoint x: 341, endPoint y: 318, distance: 139.2
click at [341, 318] on div "I was lucky to have Narciss as trainer and mentor for my PMP certification. His…" at bounding box center [458, 335] width 494 height 104
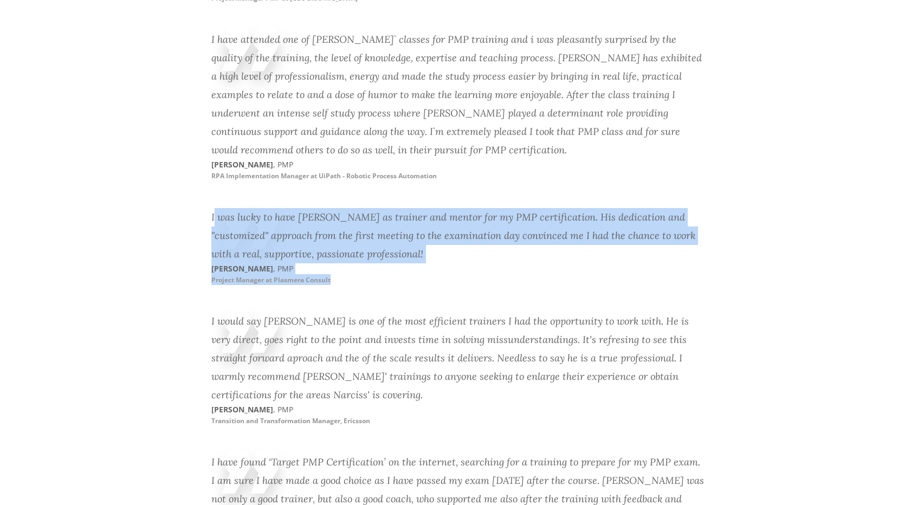
scroll to position [2980, 0]
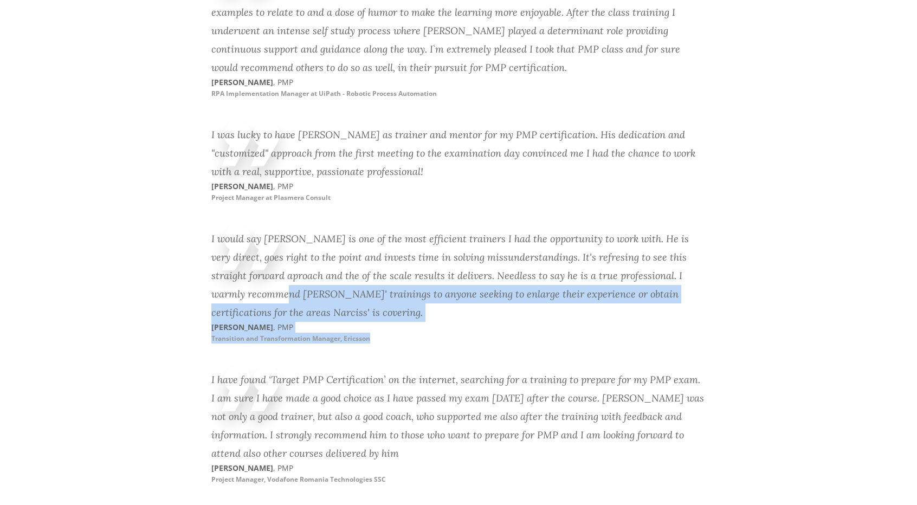
drag, startPoint x: 231, startPoint y: 243, endPoint x: 416, endPoint y: 294, distance: 191.7
click at [416, 294] on div "I would say Narciss is one of the most efficient trainers I had the opportunity…" at bounding box center [458, 294] width 494 height 141
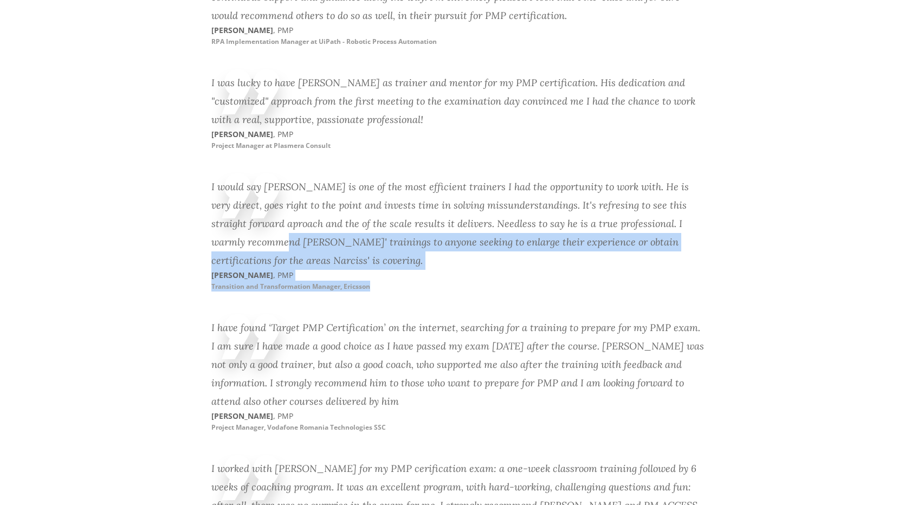
scroll to position [3143, 0]
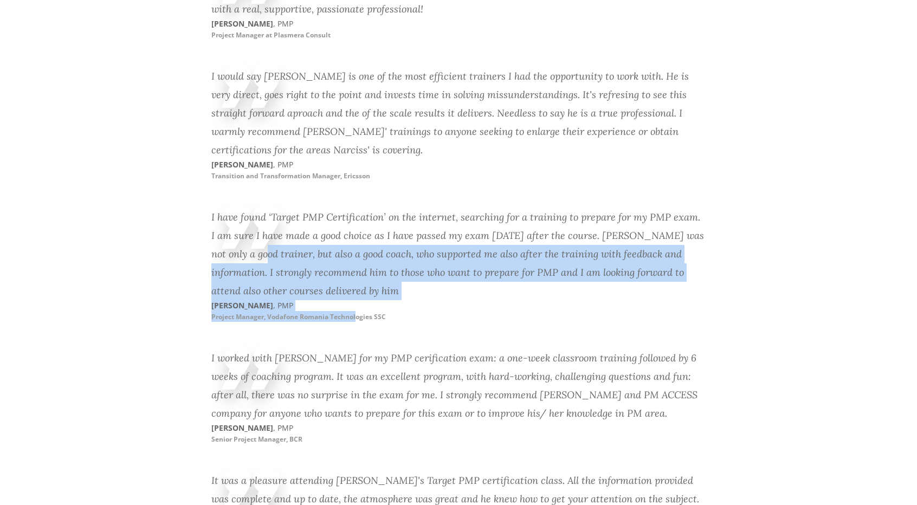
drag, startPoint x: 232, startPoint y: 201, endPoint x: 357, endPoint y: 275, distance: 145.1
click at [357, 275] on div "I have found ‘Target PMP Certification’ on the internet, searching for a traini…" at bounding box center [458, 273] width 494 height 141
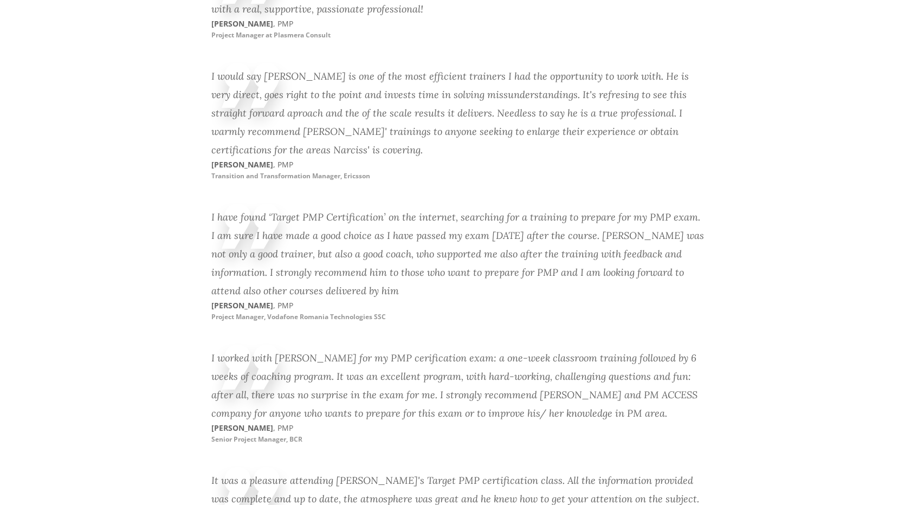
click at [416, 300] on p "ALEXANDRA IONESCU , PMP Project Manager, Vodafone Romania Technologies SSC" at bounding box center [334, 311] width 247 height 22
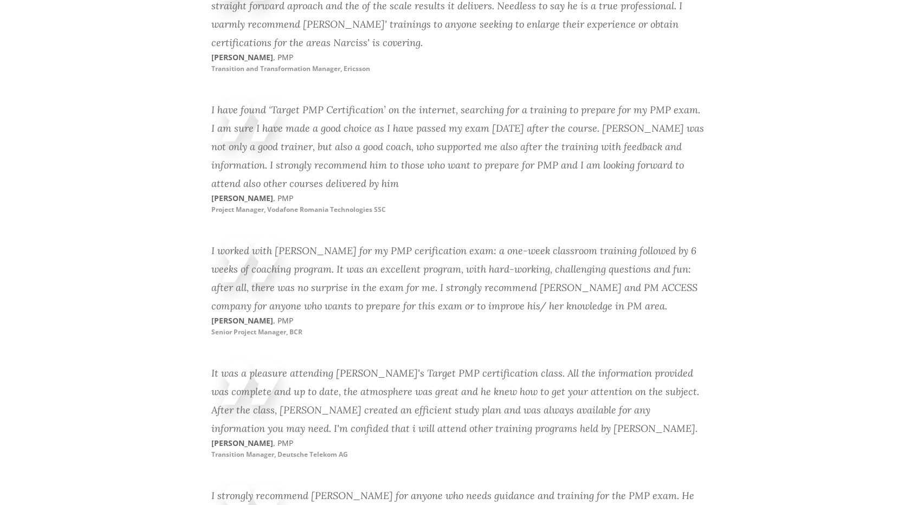
scroll to position [3251, 0]
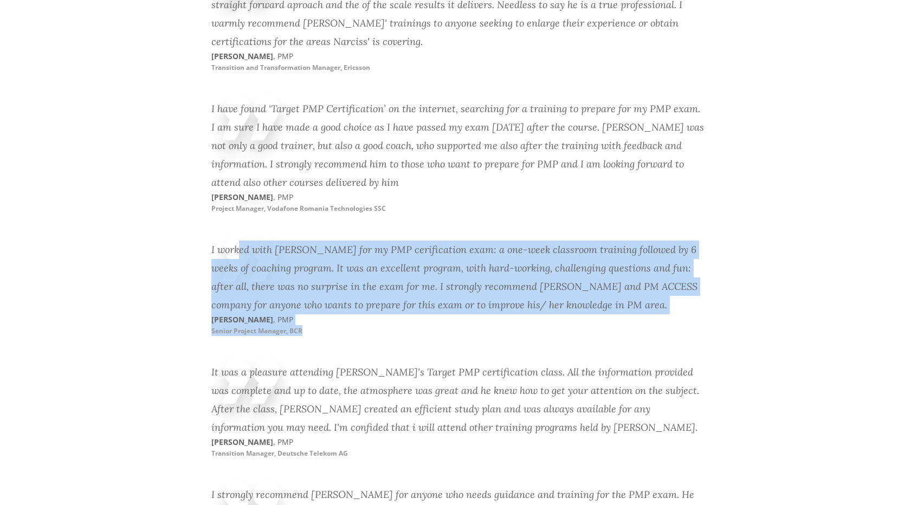
drag, startPoint x: 228, startPoint y: 199, endPoint x: 319, endPoint y: 289, distance: 128.0
click at [319, 289] on div "I worked with Narciss for my PMP cerification exam: a one-week classroom traini…" at bounding box center [458, 296] width 494 height 123
click at [394, 314] on p "ALINA BOBOC , PMP Senior Project Manager, BCR" at bounding box center [334, 325] width 247 height 22
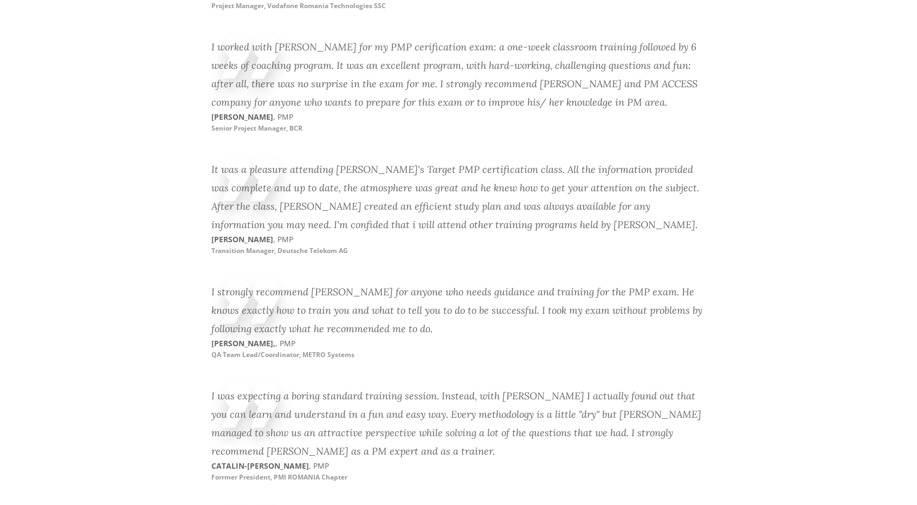
scroll to position [3523, 0]
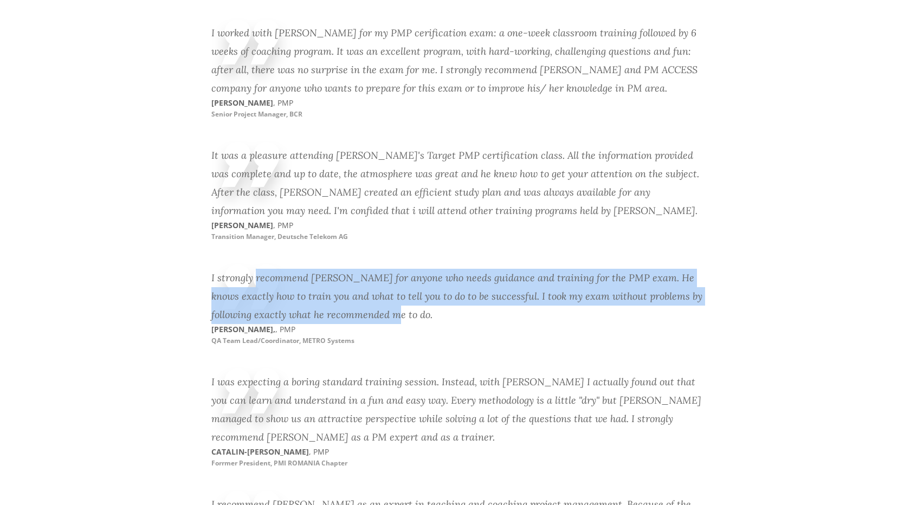
drag, startPoint x: 249, startPoint y: 237, endPoint x: 371, endPoint y: 314, distance: 144.5
click at [371, 314] on div "I strongly recommend Narciss for anyone who needs guidance and training for the…" at bounding box center [458, 315] width 494 height 104
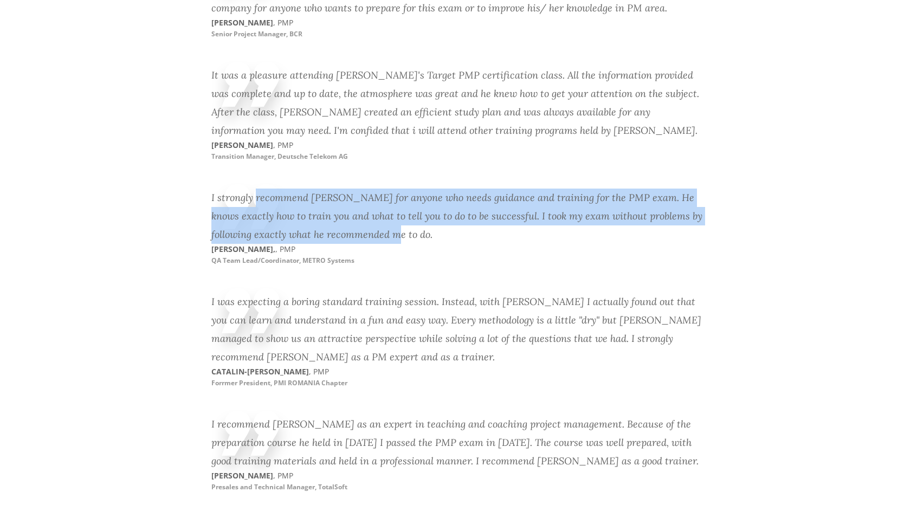
scroll to position [3686, 0]
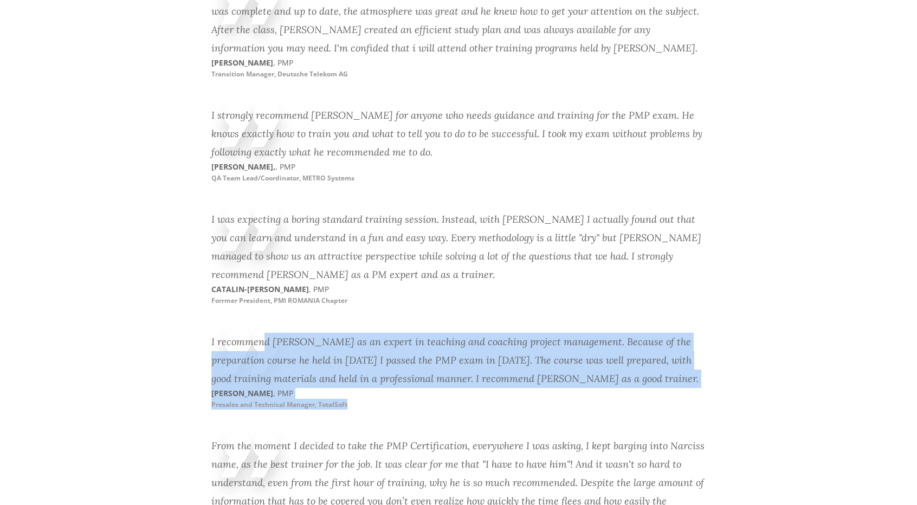
drag, startPoint x: 311, startPoint y: 332, endPoint x: 370, endPoint y: 360, distance: 66.2
click at [370, 360] on div "I recommend Narciss as an expert in teaching and coaching project management. B…" at bounding box center [458, 379] width 494 height 104
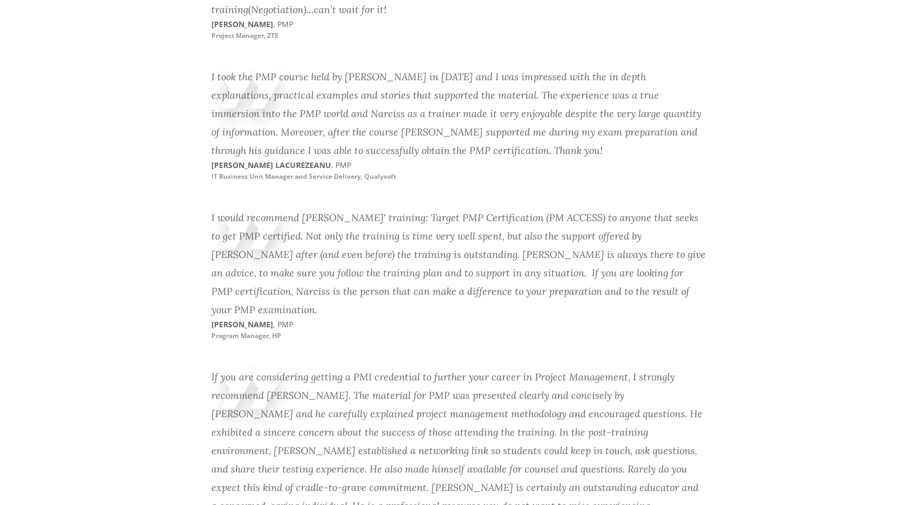
scroll to position [4310, 0]
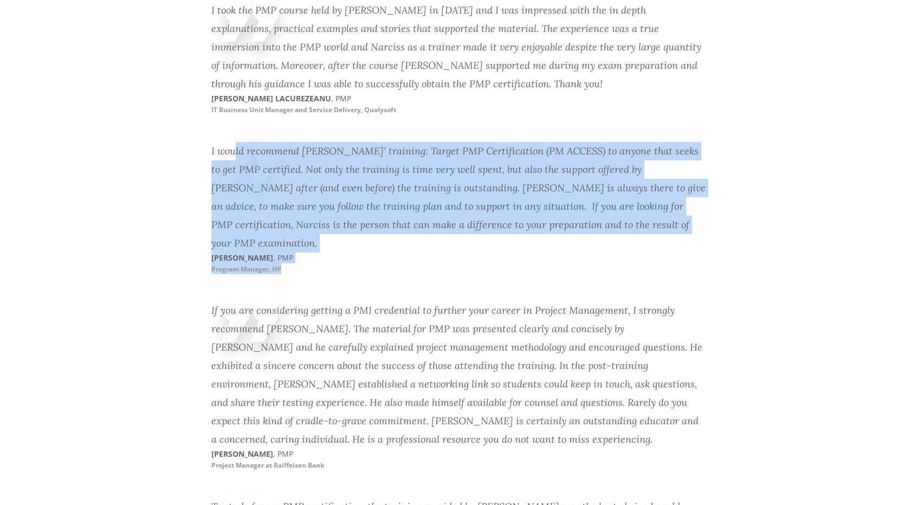
drag, startPoint x: 221, startPoint y: 101, endPoint x: 336, endPoint y: 207, distance: 156.1
click at [336, 207] on div "I would recommend Narciss' training: Target PMP Certification (PM ACCESS) to an…" at bounding box center [458, 216] width 494 height 159
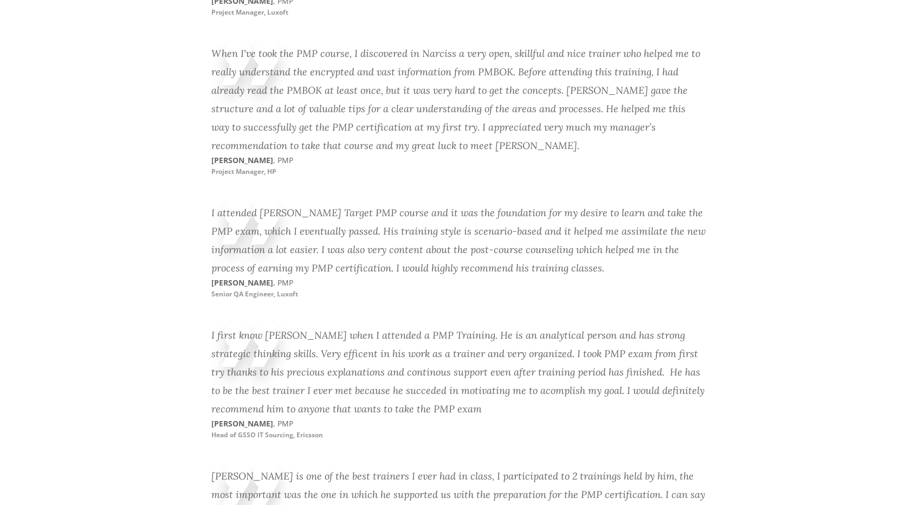
scroll to position [5546, 0]
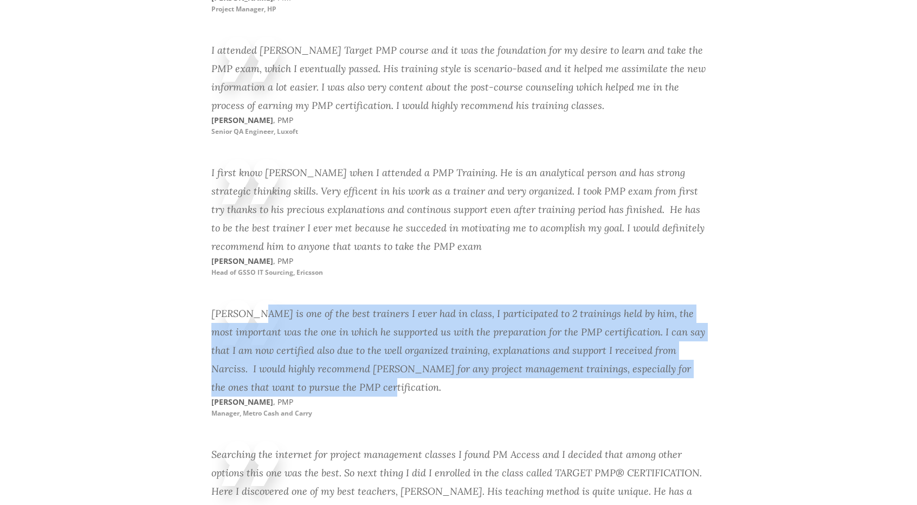
drag, startPoint x: 244, startPoint y: 237, endPoint x: 337, endPoint y: 344, distance: 142.2
click at [337, 344] on div "Narciss is one of the best trainers I ever had in class, I participated to 2 tr…" at bounding box center [458, 369] width 494 height 141
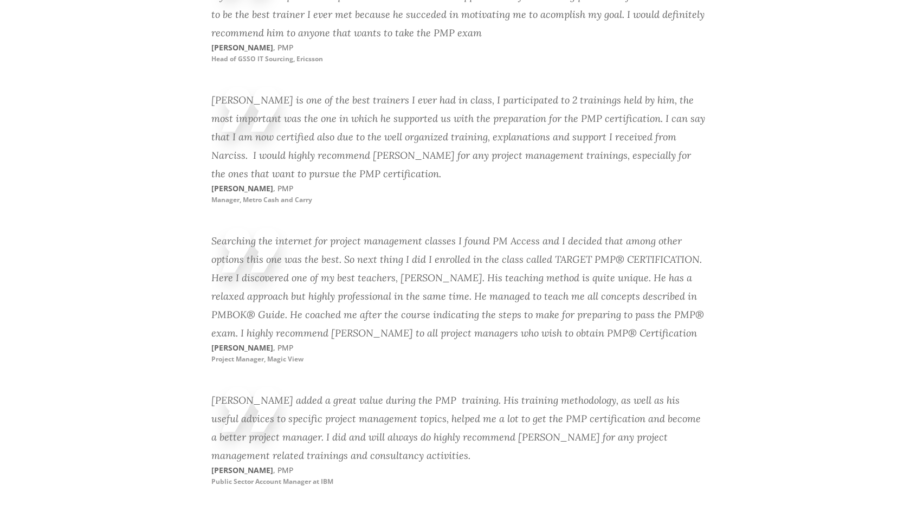
scroll to position [5763, 0]
